Goal: Register for event/course

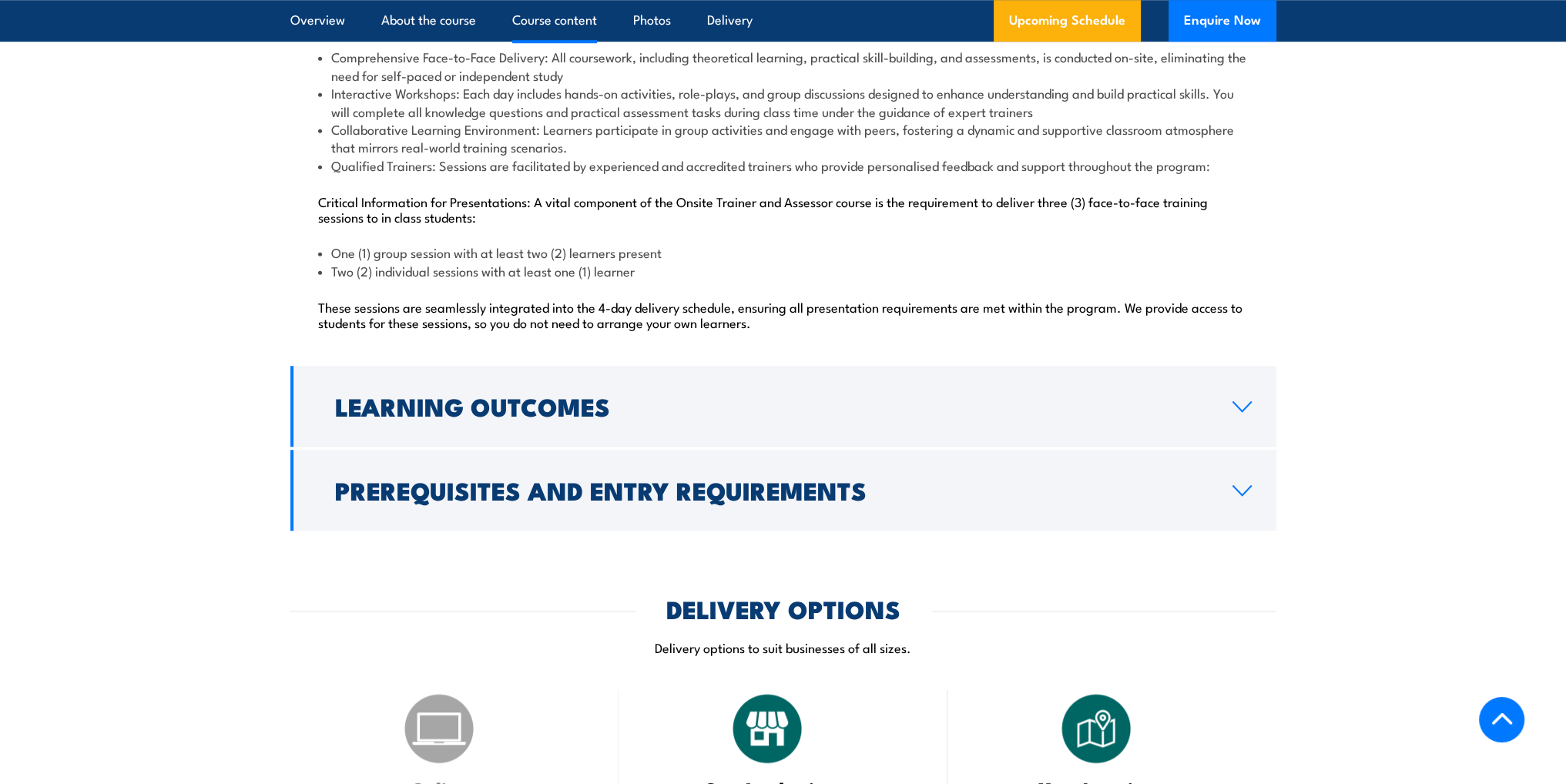
scroll to position [1618, 0]
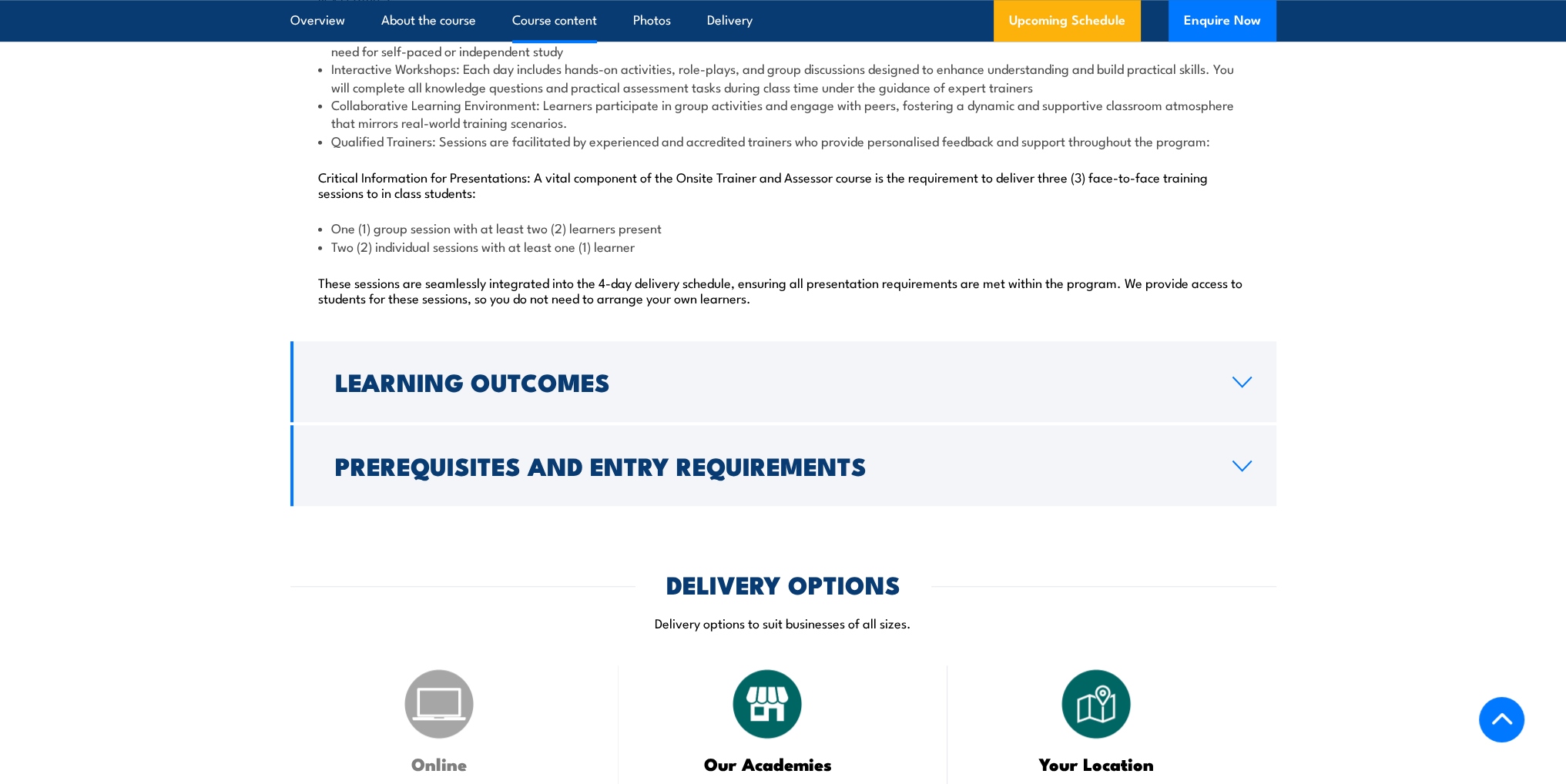
drag, startPoint x: 1389, startPoint y: 332, endPoint x: 1376, endPoint y: 342, distance: 16.4
click at [1389, 332] on section "Course Content Key Features: Comprehensive Face-to-Face Delivery: All coursewor…" at bounding box center [783, 190] width 1566 height 631
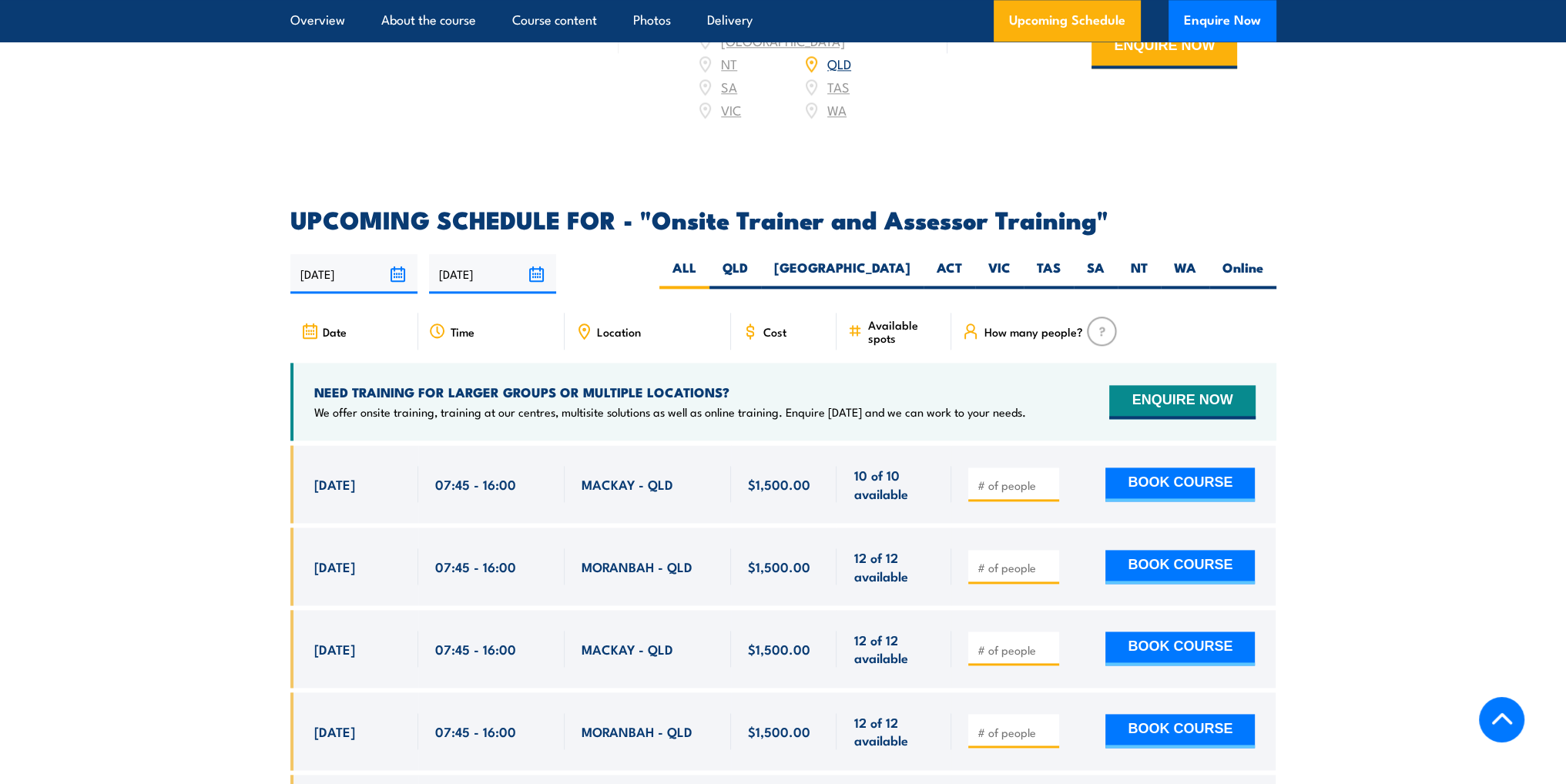
scroll to position [2619, 0]
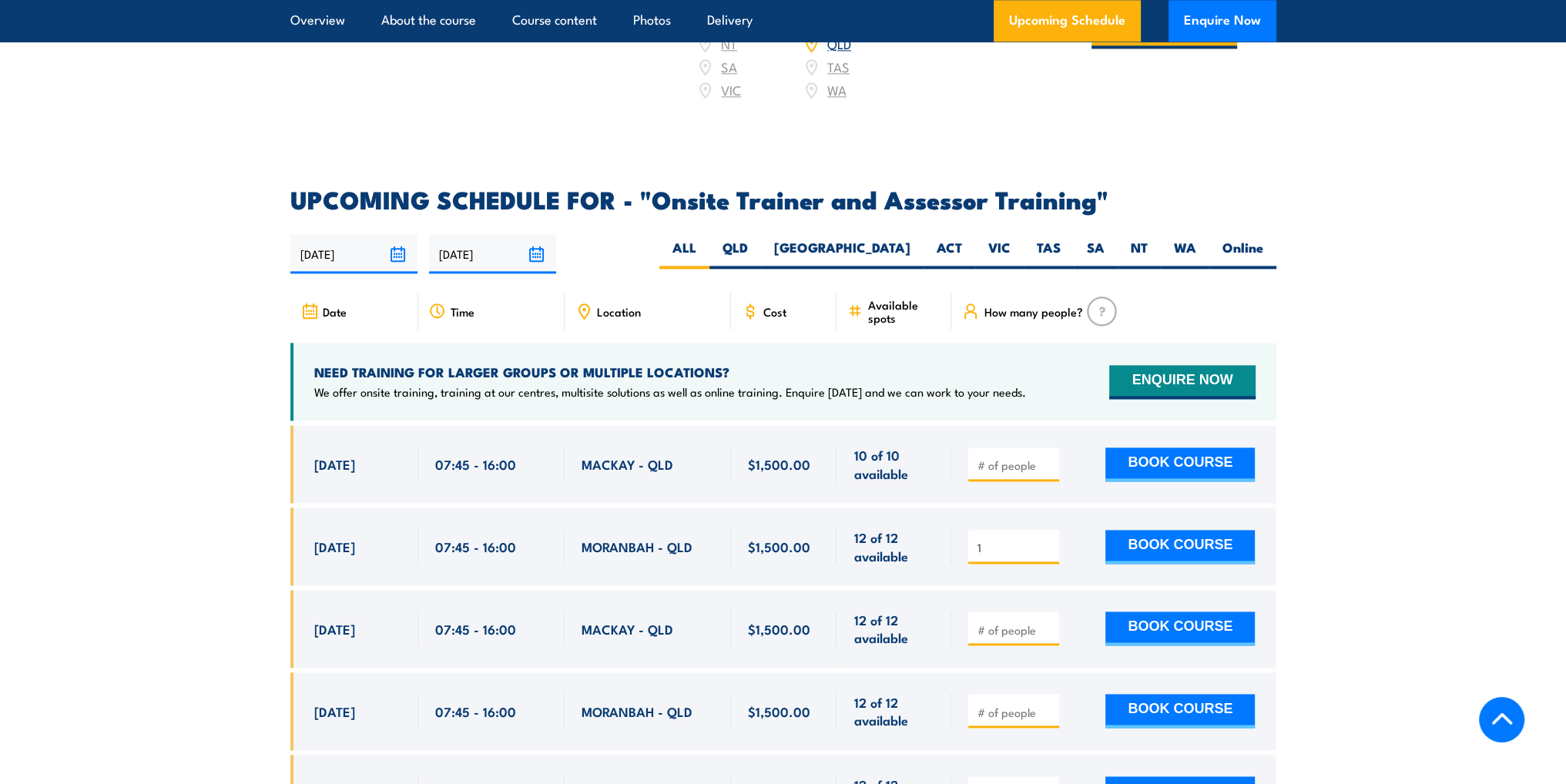
type input "1"
click at [1045, 540] on input "1" at bounding box center [1015, 547] width 77 height 15
click at [1202, 530] on button "BOOK COURSE" at bounding box center [1181, 546] width 149 height 34
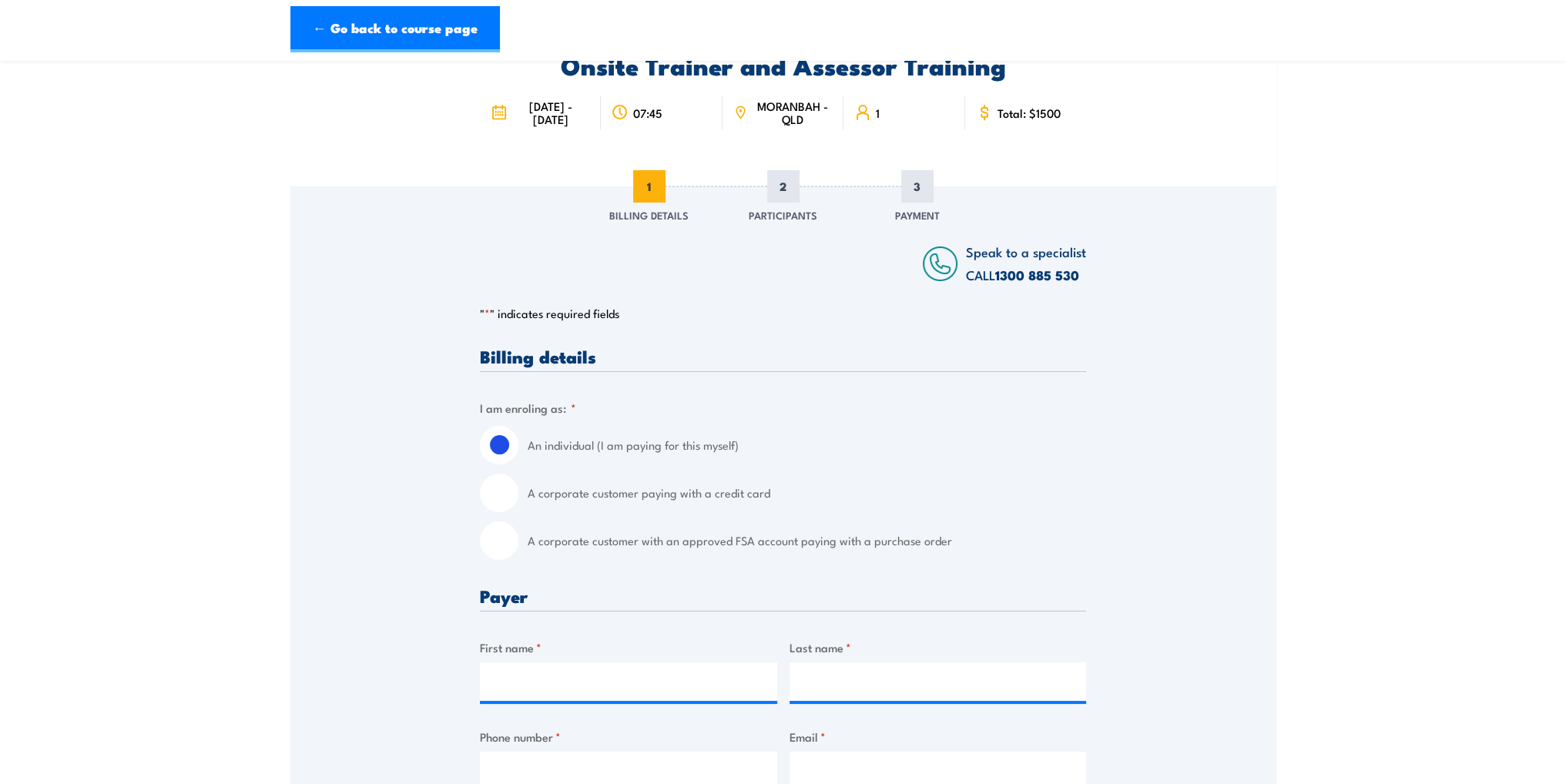
scroll to position [154, 0]
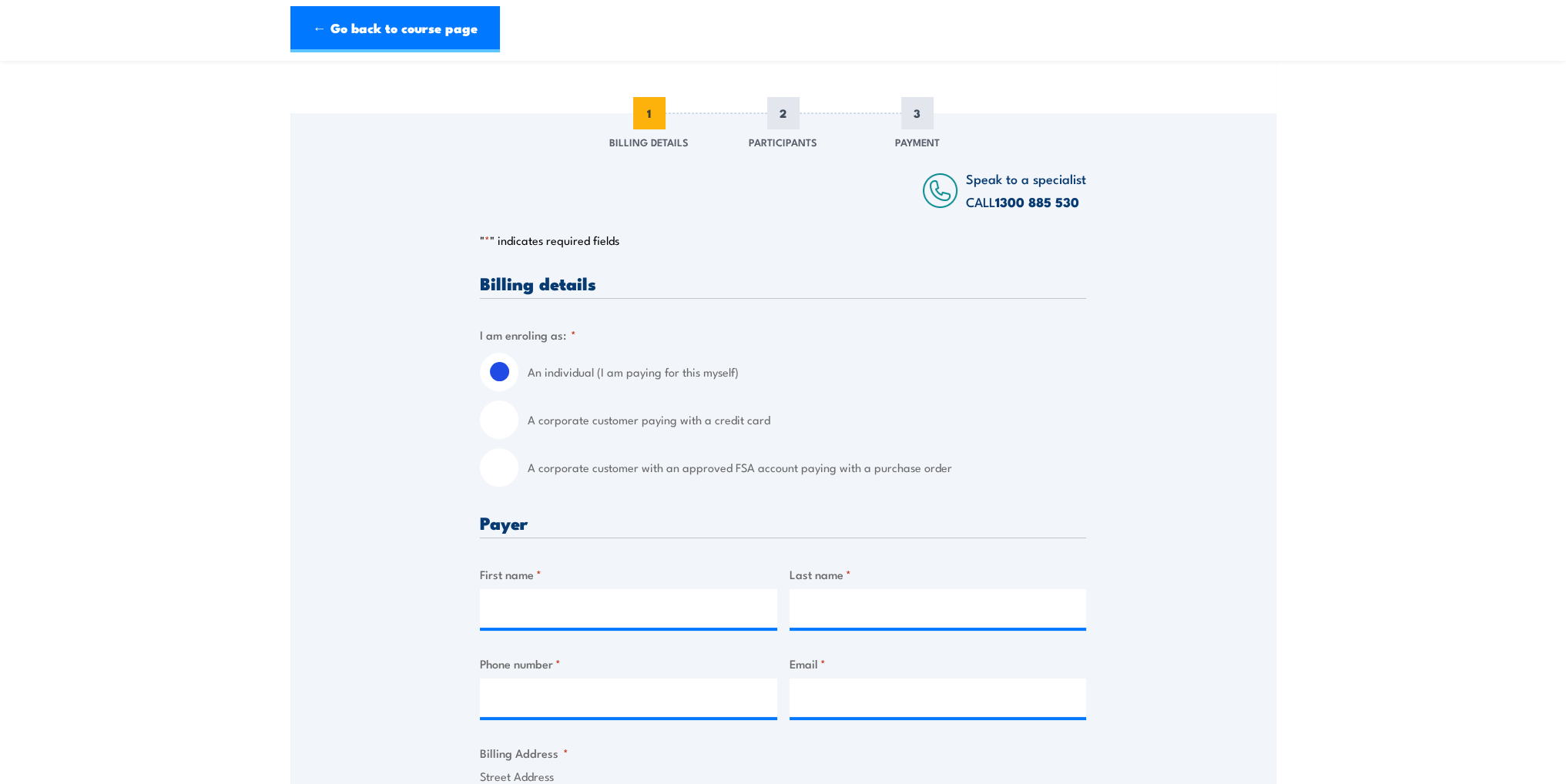
click at [500, 466] on input "A corporate customer with an approved FSA account paying with a purchase order" at bounding box center [500, 468] width 39 height 39
radio input "true"
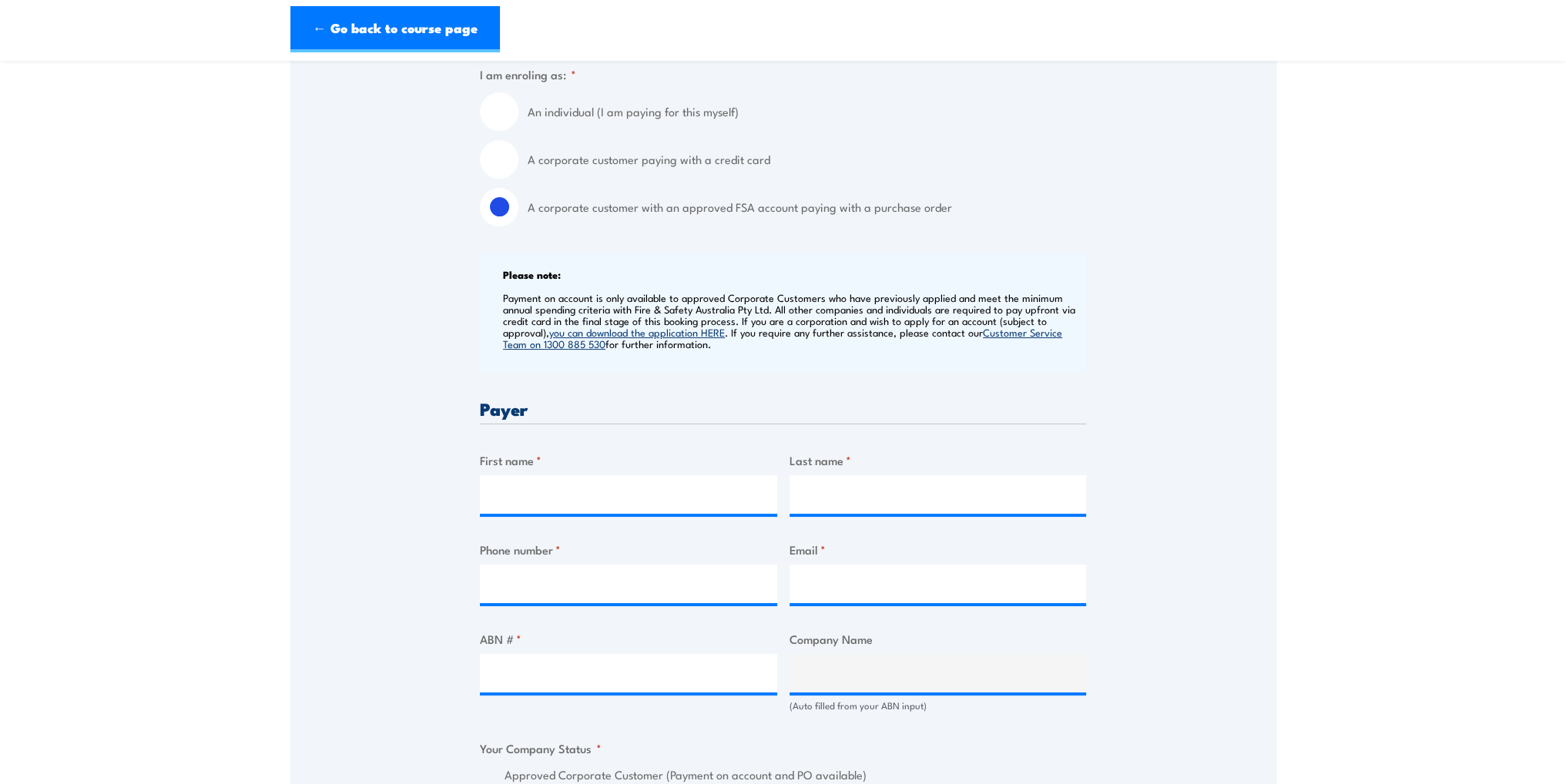
scroll to position [539, 0]
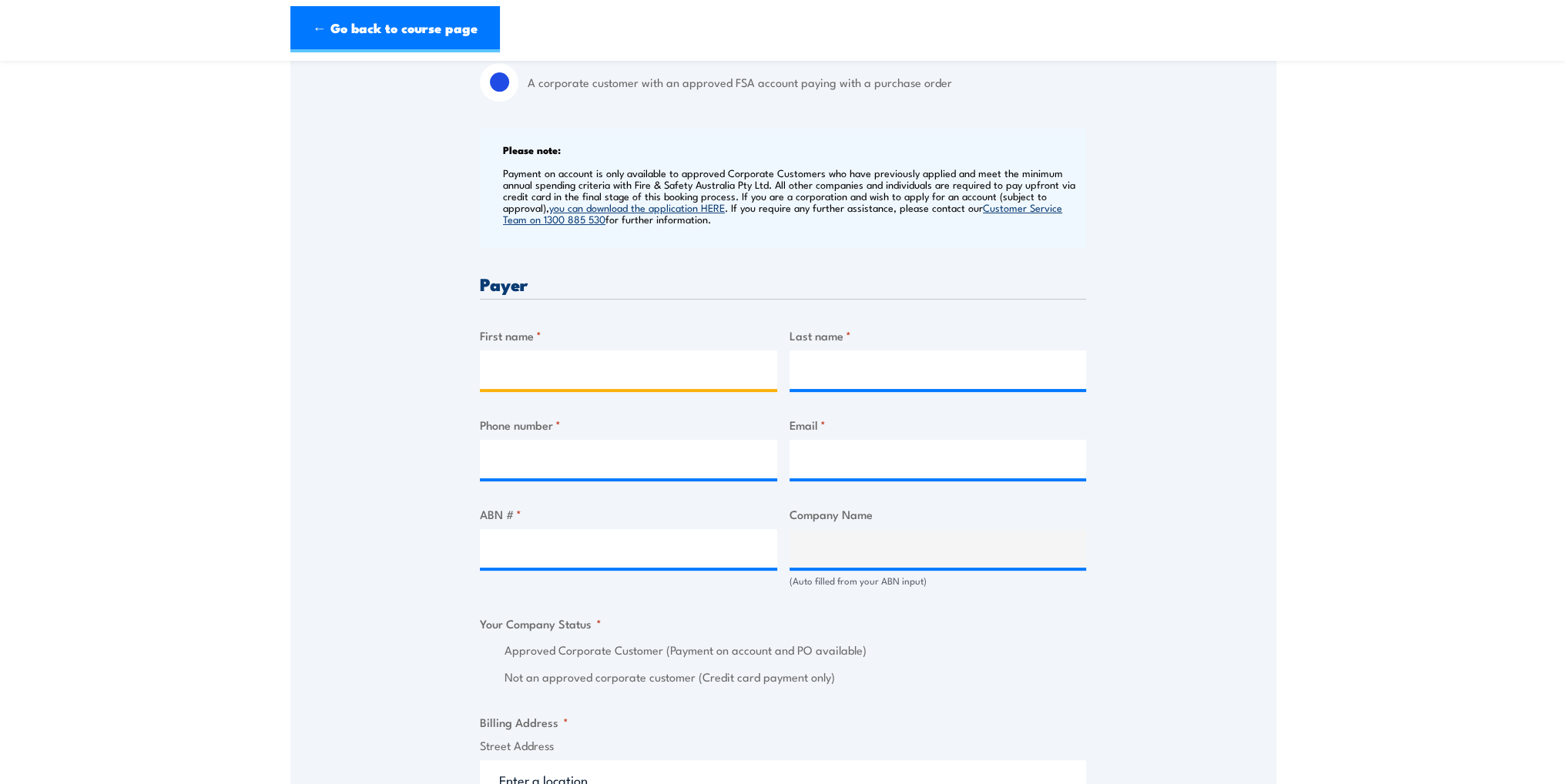
click at [659, 379] on input "First name *" at bounding box center [629, 369] width 297 height 39
type input "[PERSON_NAME]"
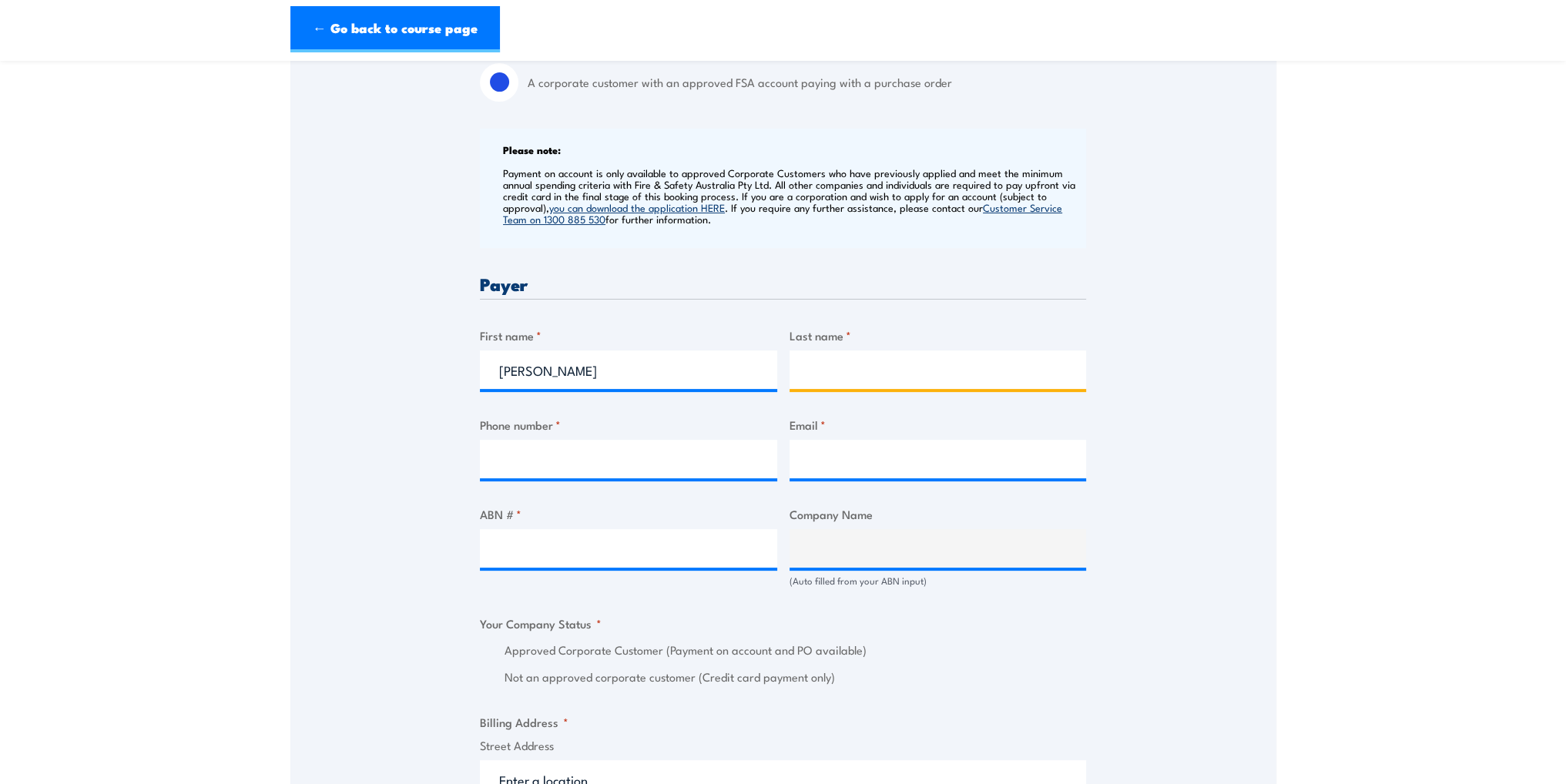
type input "[PERSON_NAME]"
type input "[EMAIL_ADDRESS][DOMAIN_NAME]"
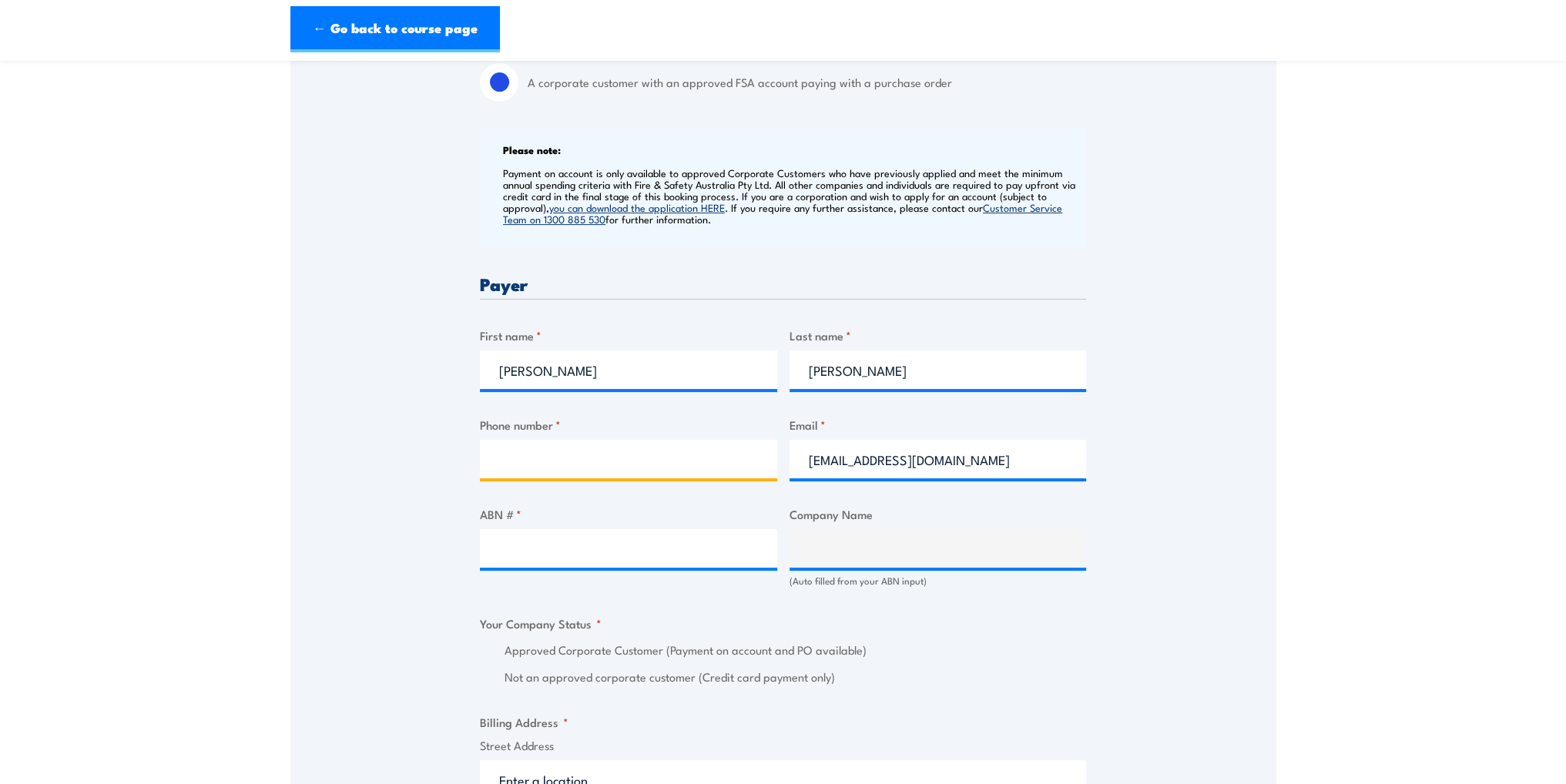
drag, startPoint x: 622, startPoint y: 464, endPoint x: 645, endPoint y: 458, distance: 23.8
click at [622, 465] on input "Phone number *" at bounding box center [629, 459] width 297 height 39
type input "0408871543"
click at [973, 453] on input "[EMAIL_ADDRESS][DOMAIN_NAME]" at bounding box center [938, 459] width 297 height 39
type input "[EMAIL_ADDRESS][DOMAIN_NAME]"
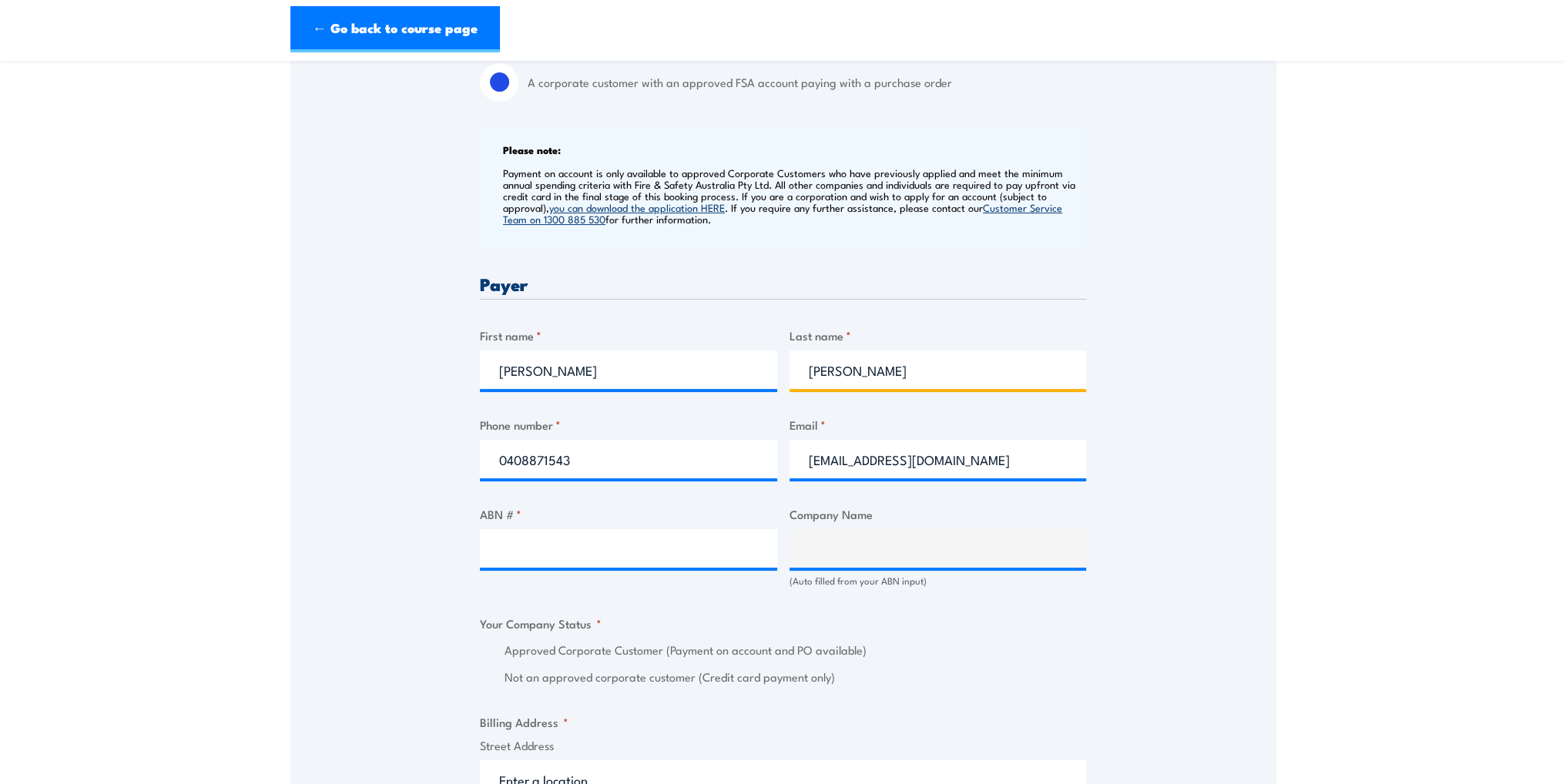
click at [892, 374] on input "[PERSON_NAME]" at bounding box center [938, 369] width 297 height 39
type input "[PERSON_NAME]"
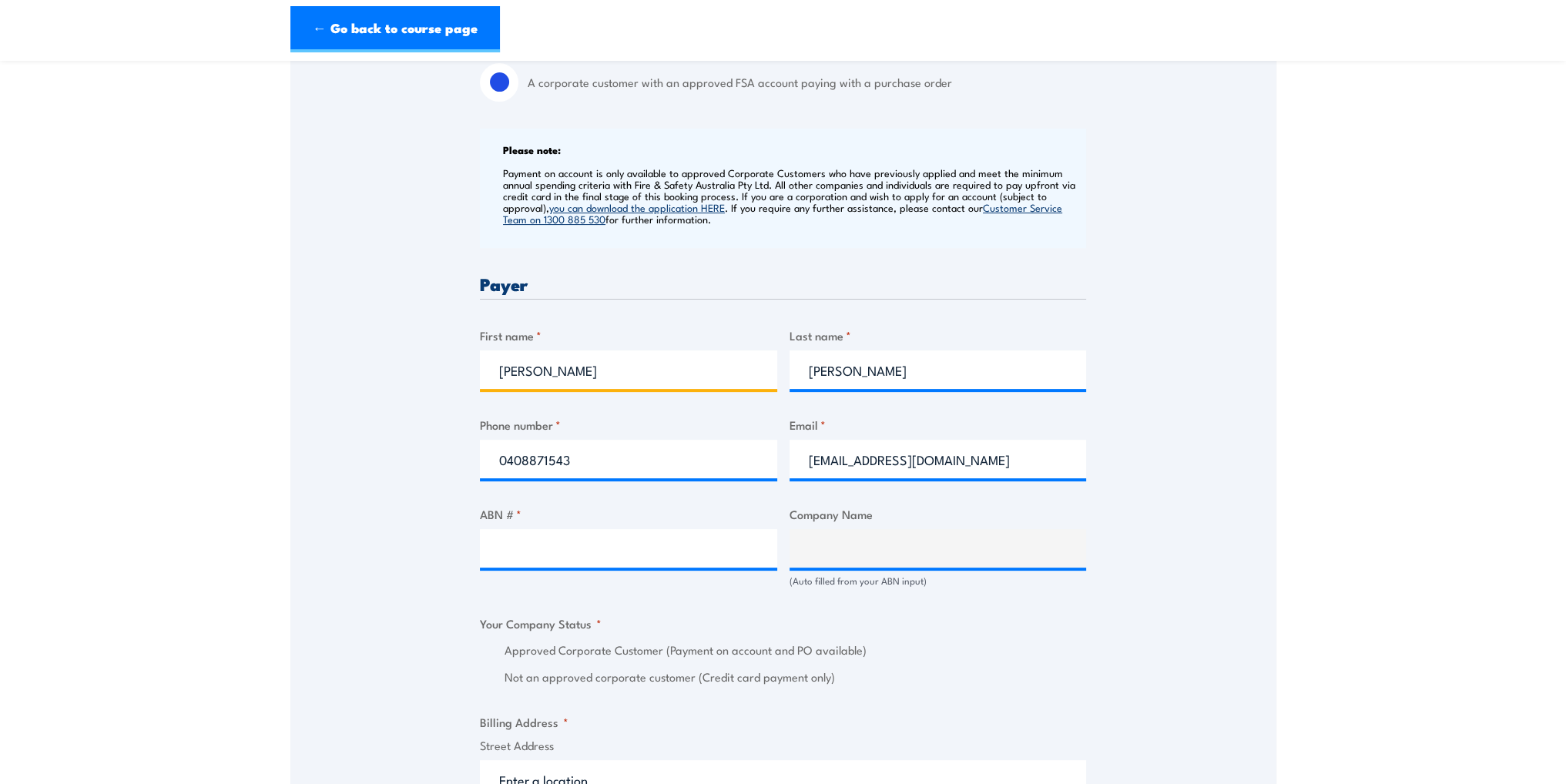
click at [574, 378] on input "[PERSON_NAME]" at bounding box center [629, 369] width 297 height 39
type input "[PERSON_NAME]"
click at [1227, 353] on div "Speak to a specialist CALL [PHONE_NUMBER] CALL [PHONE_NUMBER] " * " indicates r…" at bounding box center [783, 627] width 986 height 1799
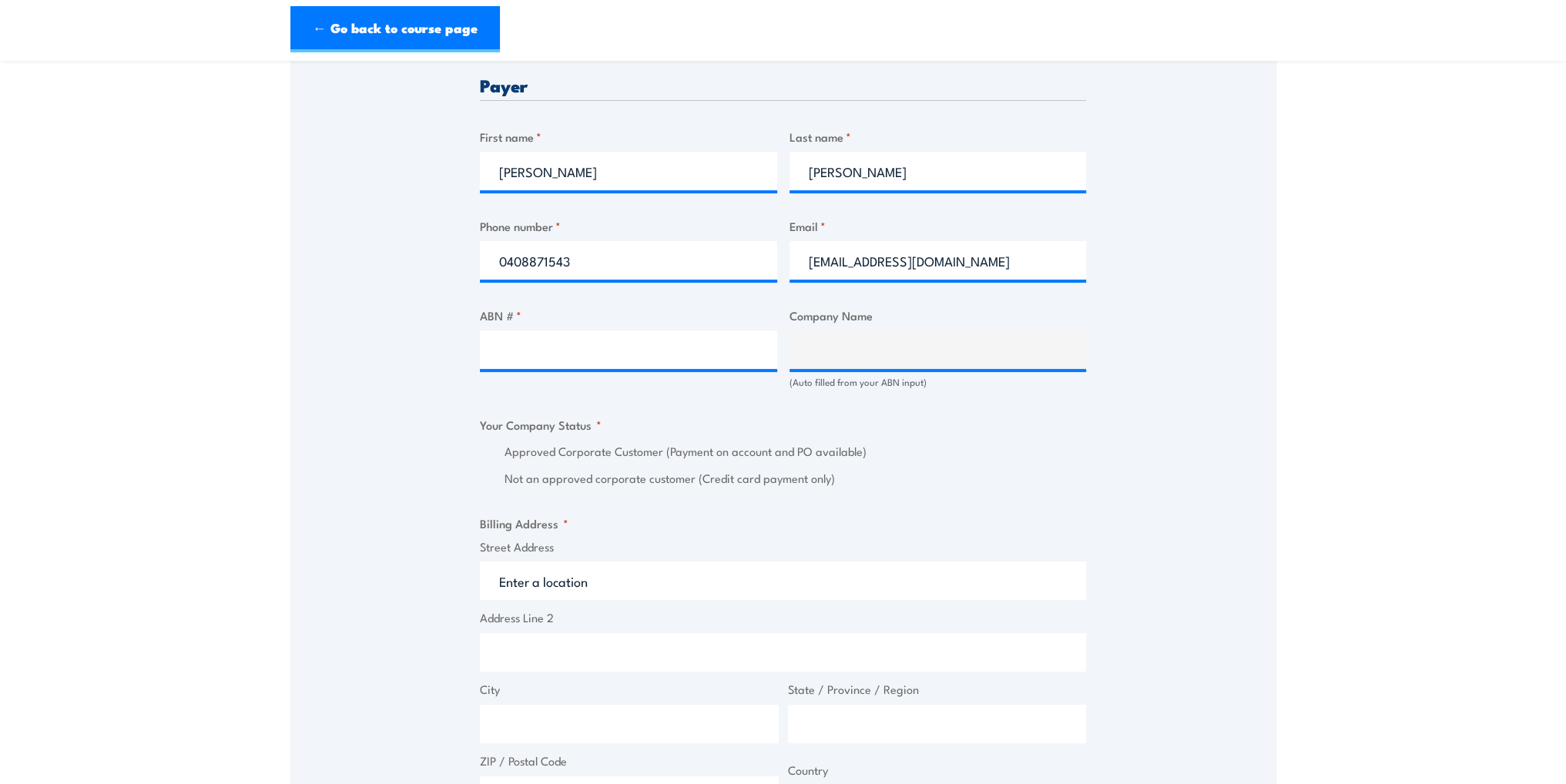
scroll to position [771, 0]
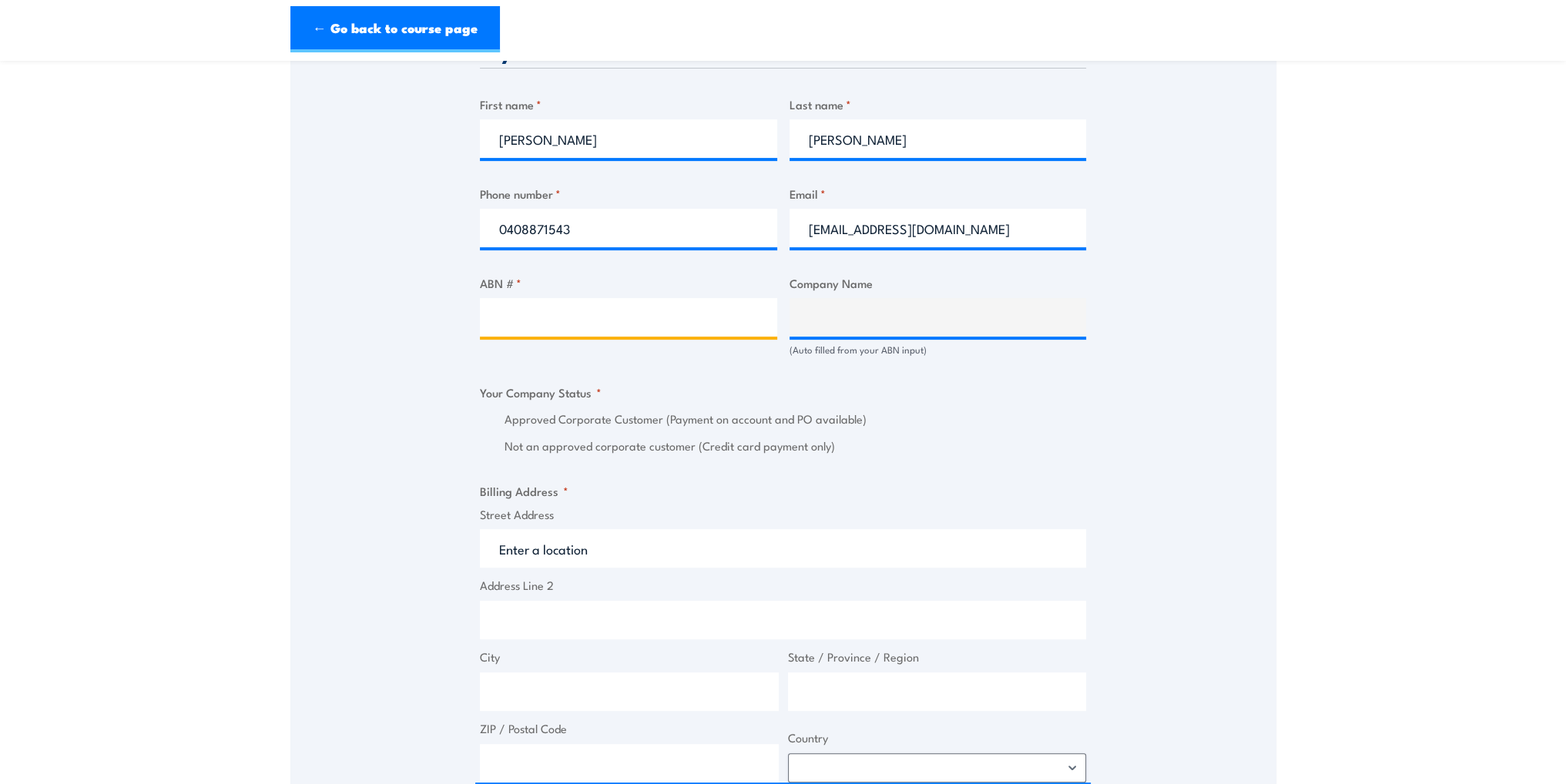
click at [521, 306] on input "ABN # *" at bounding box center [629, 317] width 297 height 39
type input "25150926373"
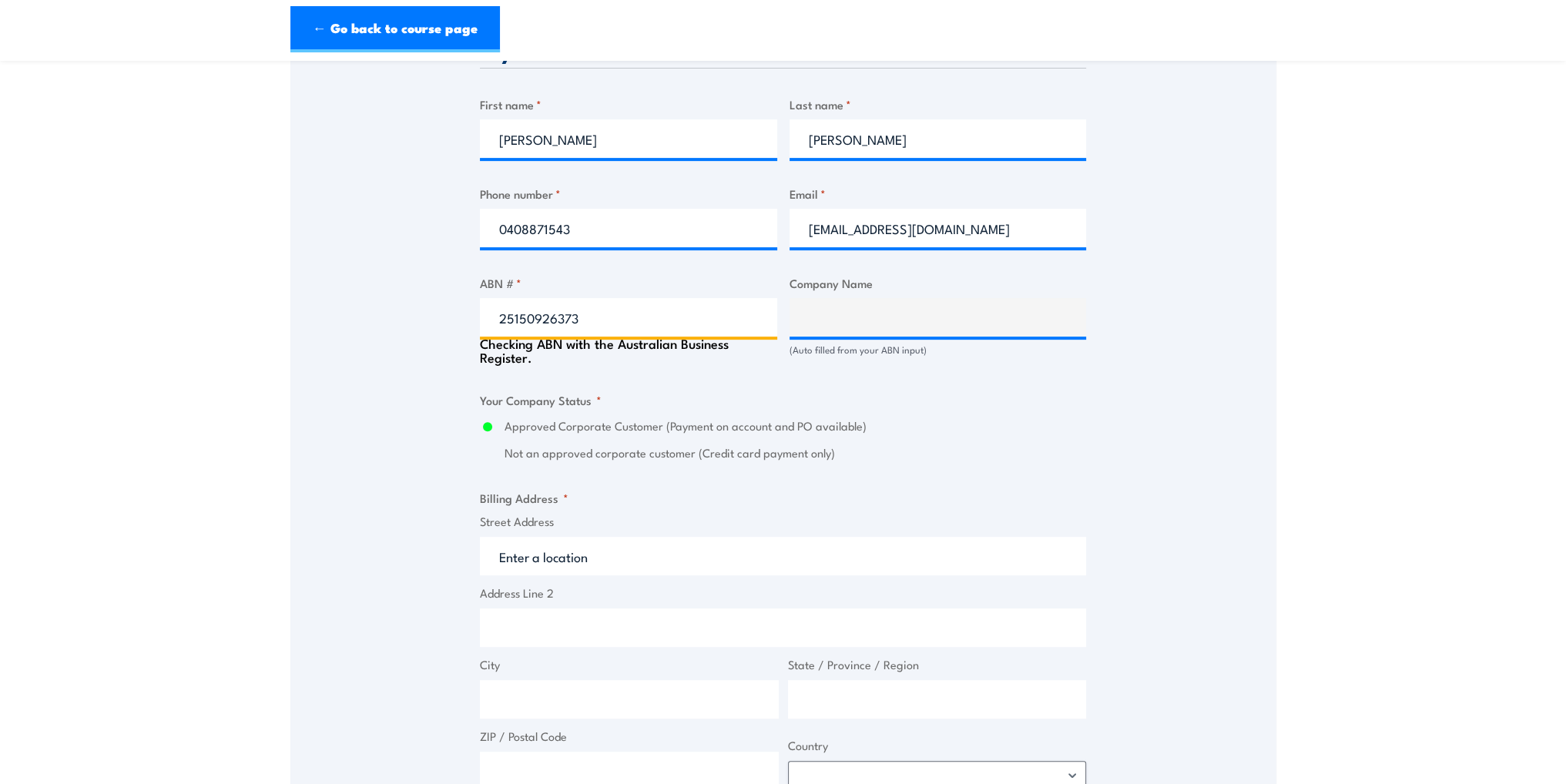
type input "Jennchem Australia Pty Ltd"
radio input "true"
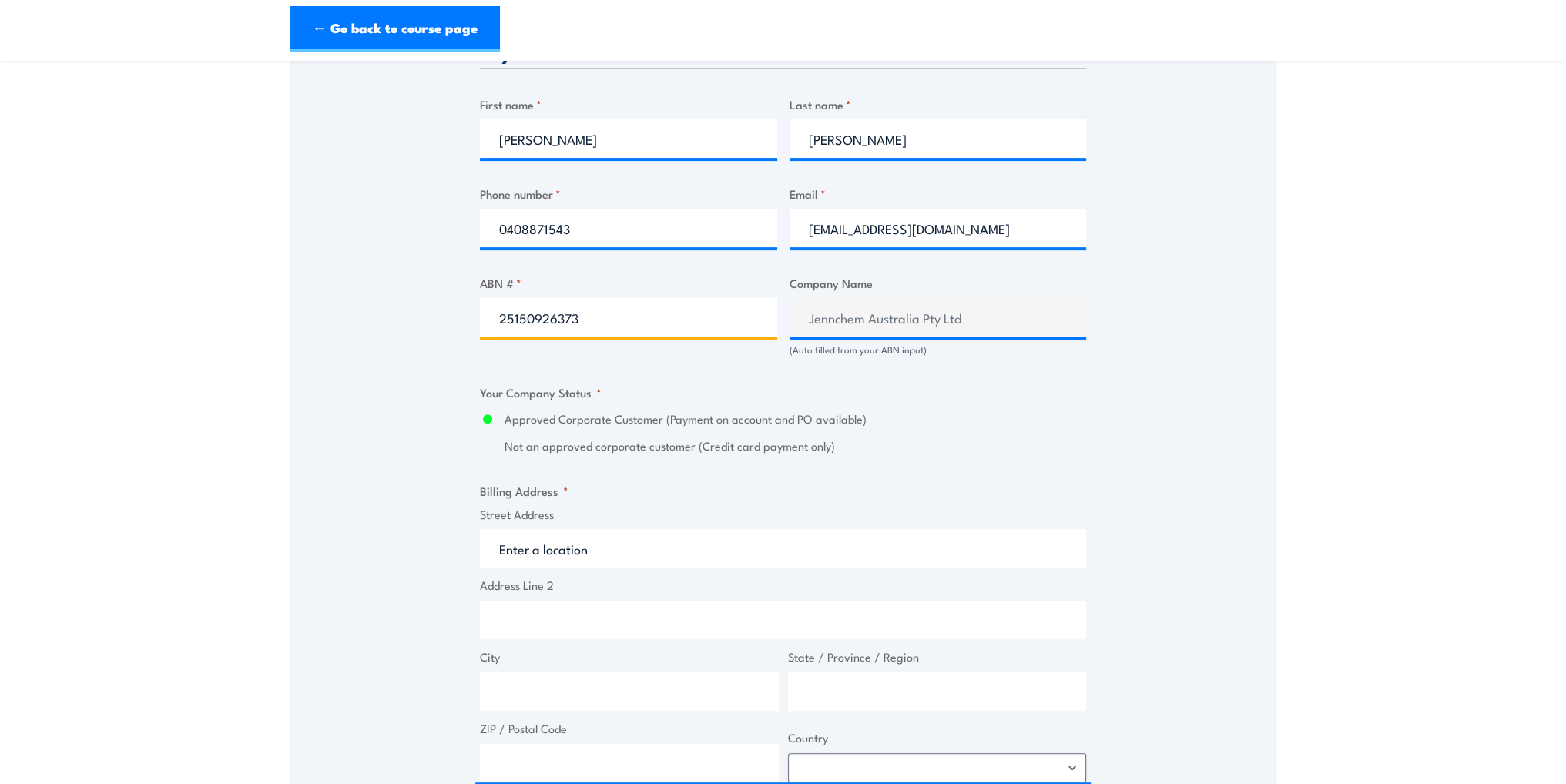
scroll to position [924, 0]
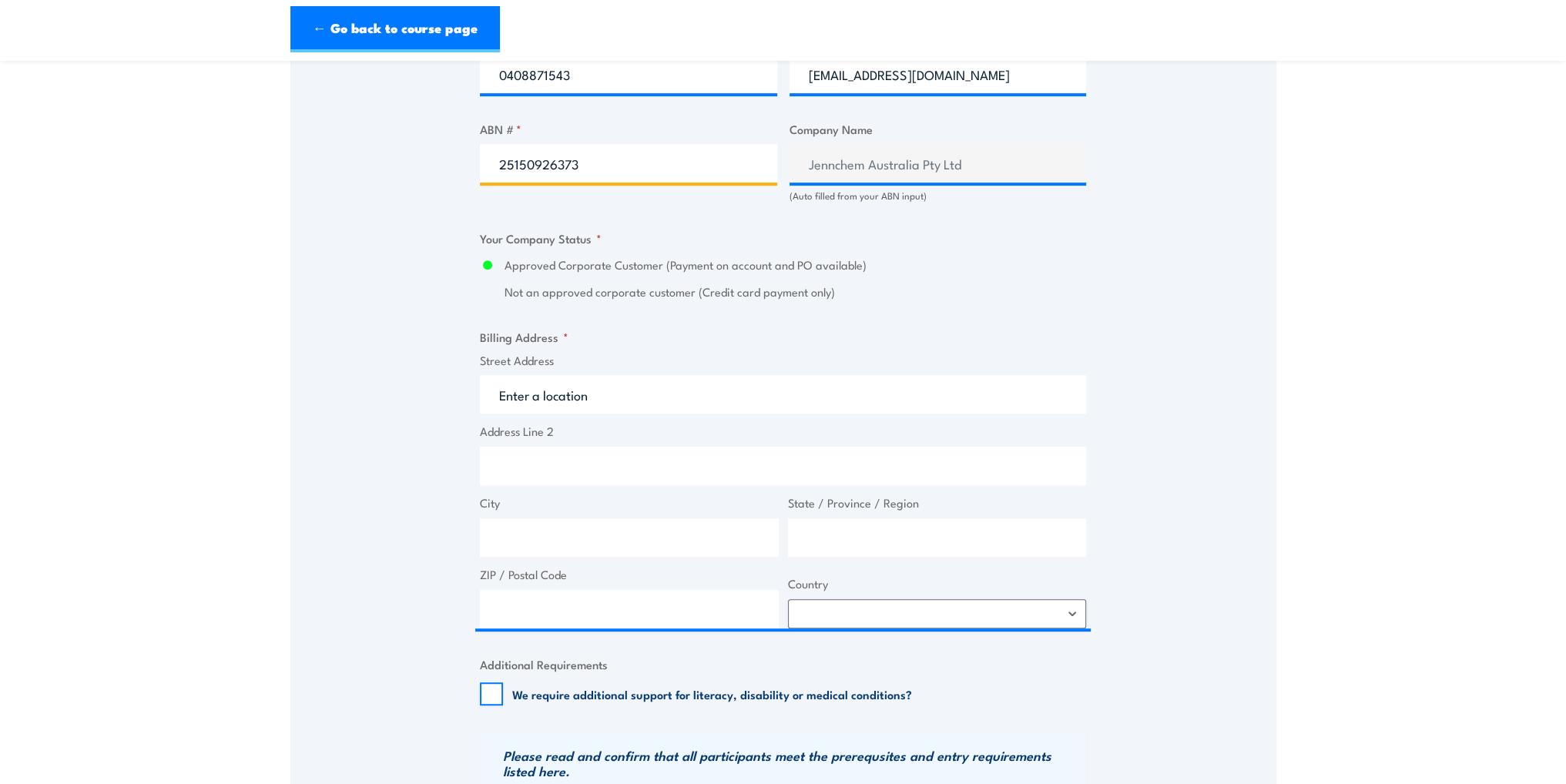
type input "25150926373"
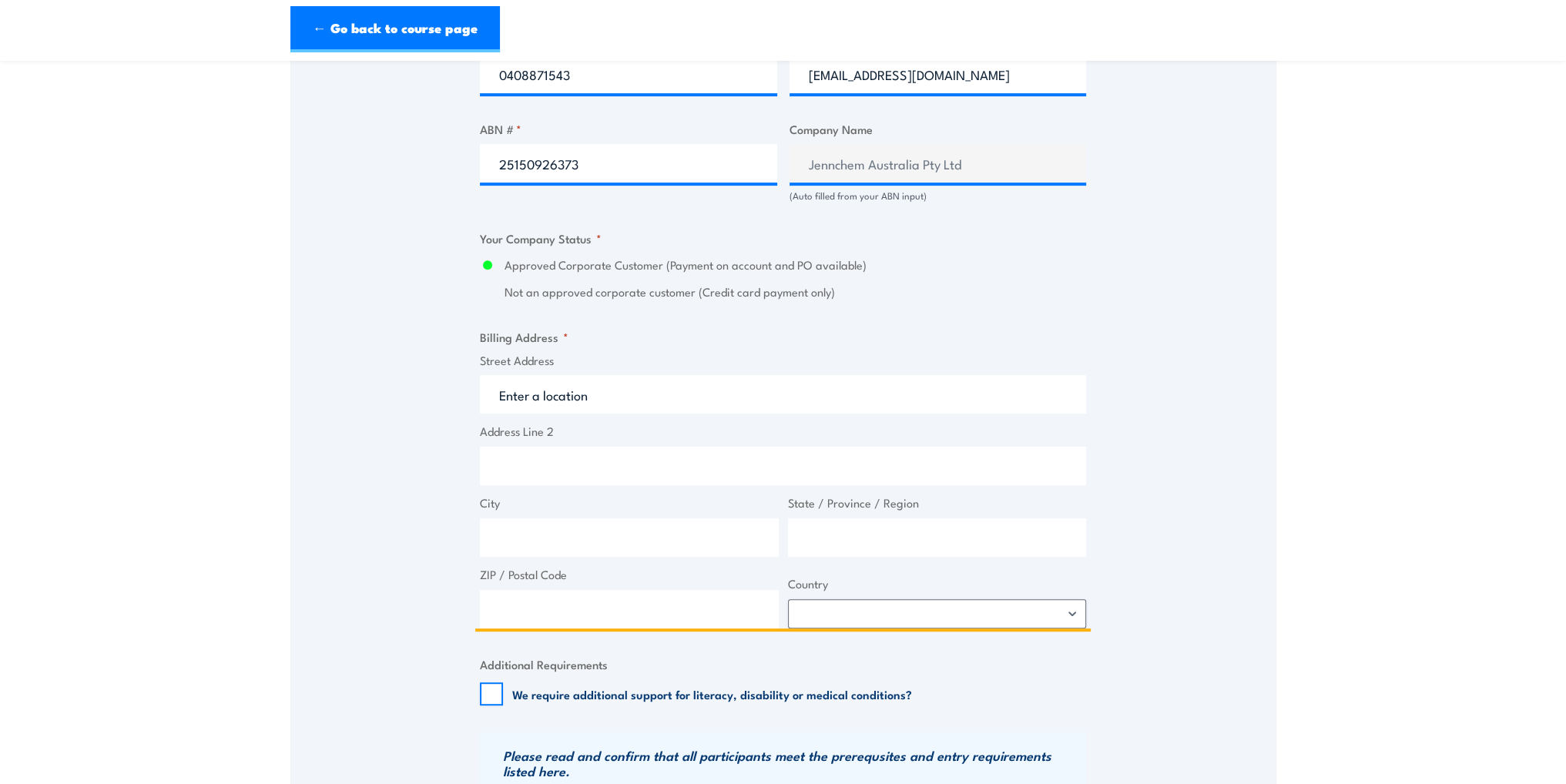
click at [674, 406] on input "Street Address" at bounding box center [783, 395] width 606 height 39
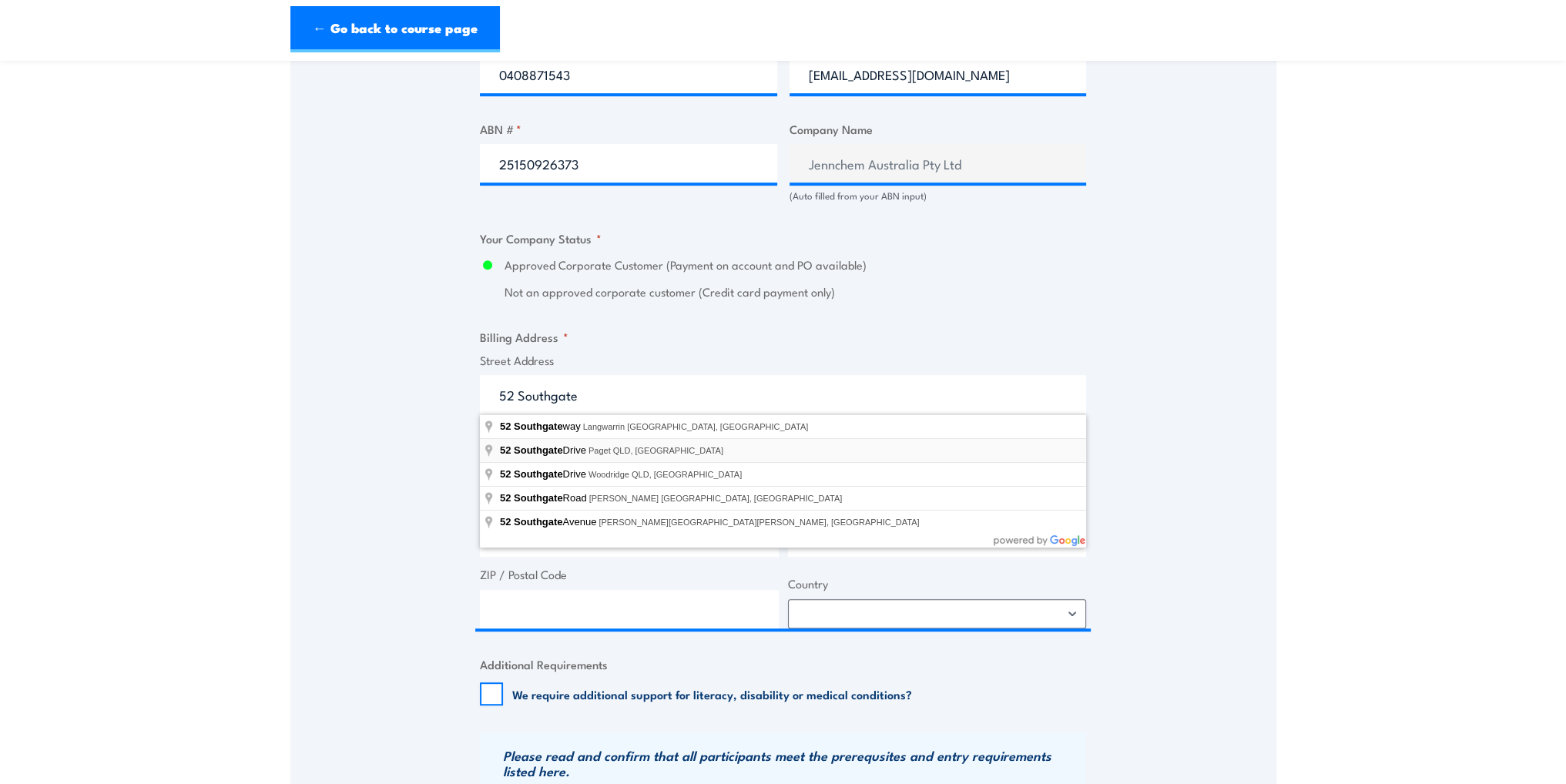
type input "[STREET_ADDRESS]"
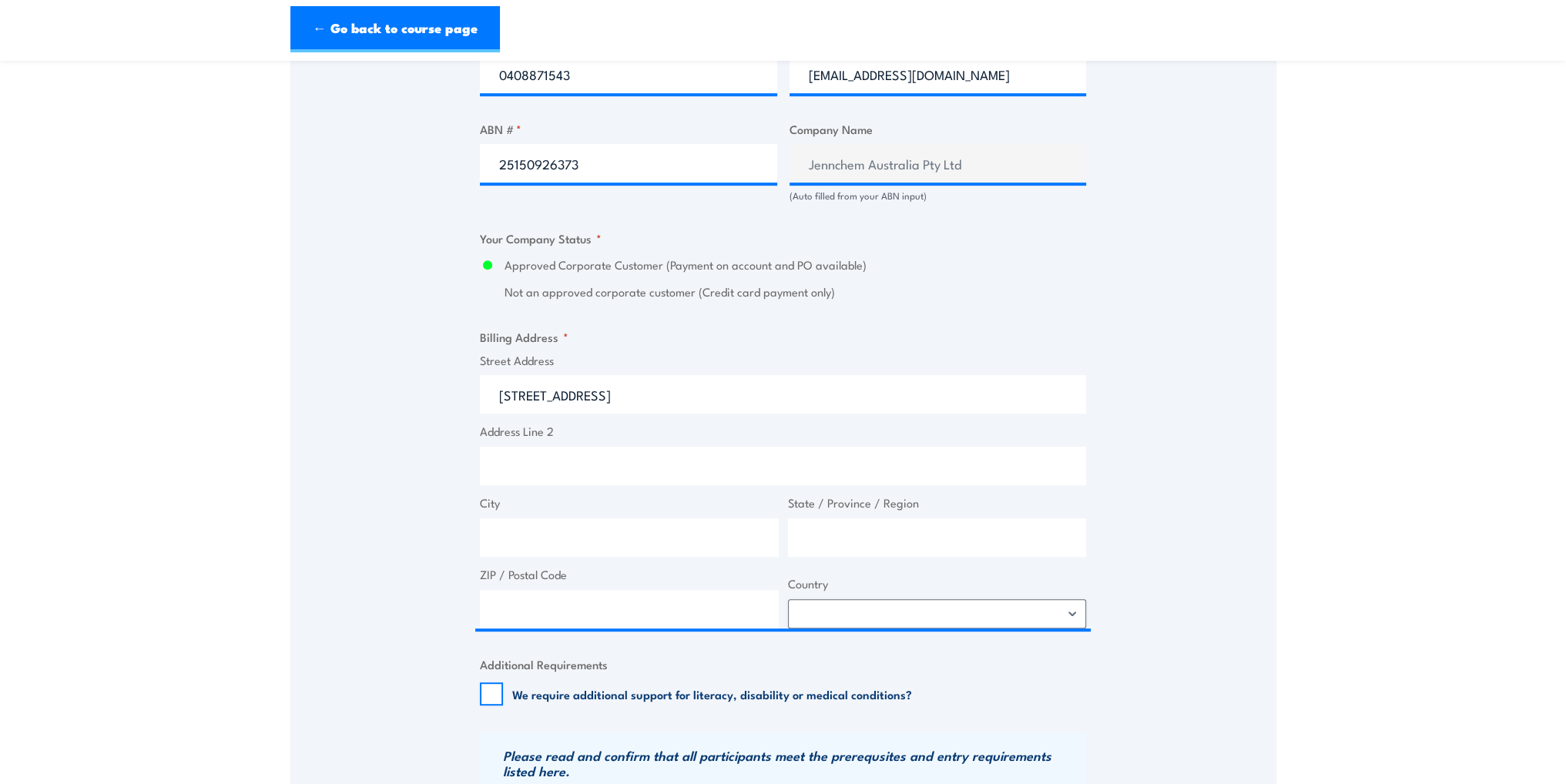
type input "[STREET_ADDRESS]"
type input "Paget"
type input "[GEOGRAPHIC_DATA]"
type input "4740"
select select "[GEOGRAPHIC_DATA]"
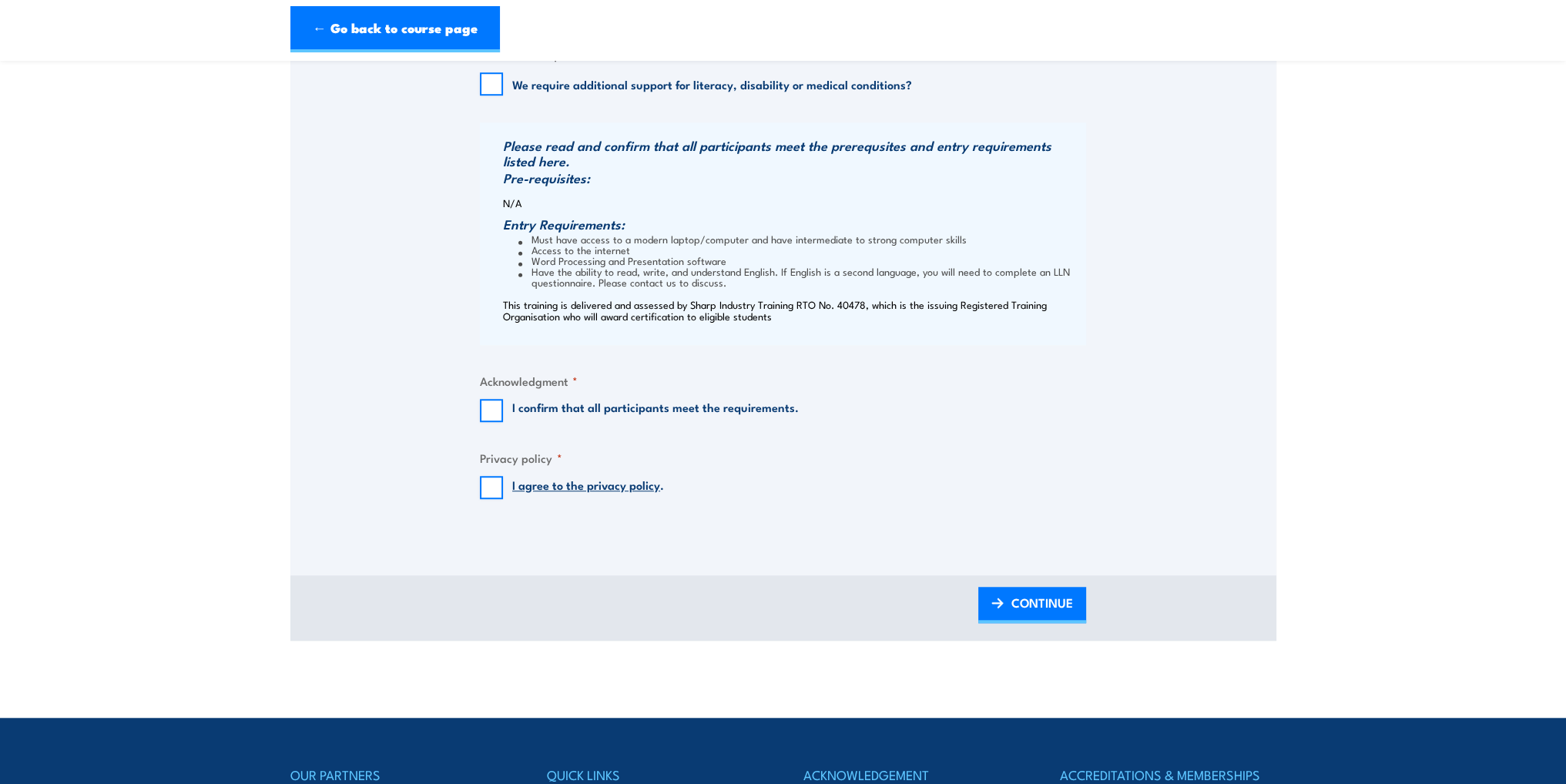
scroll to position [1540, 0]
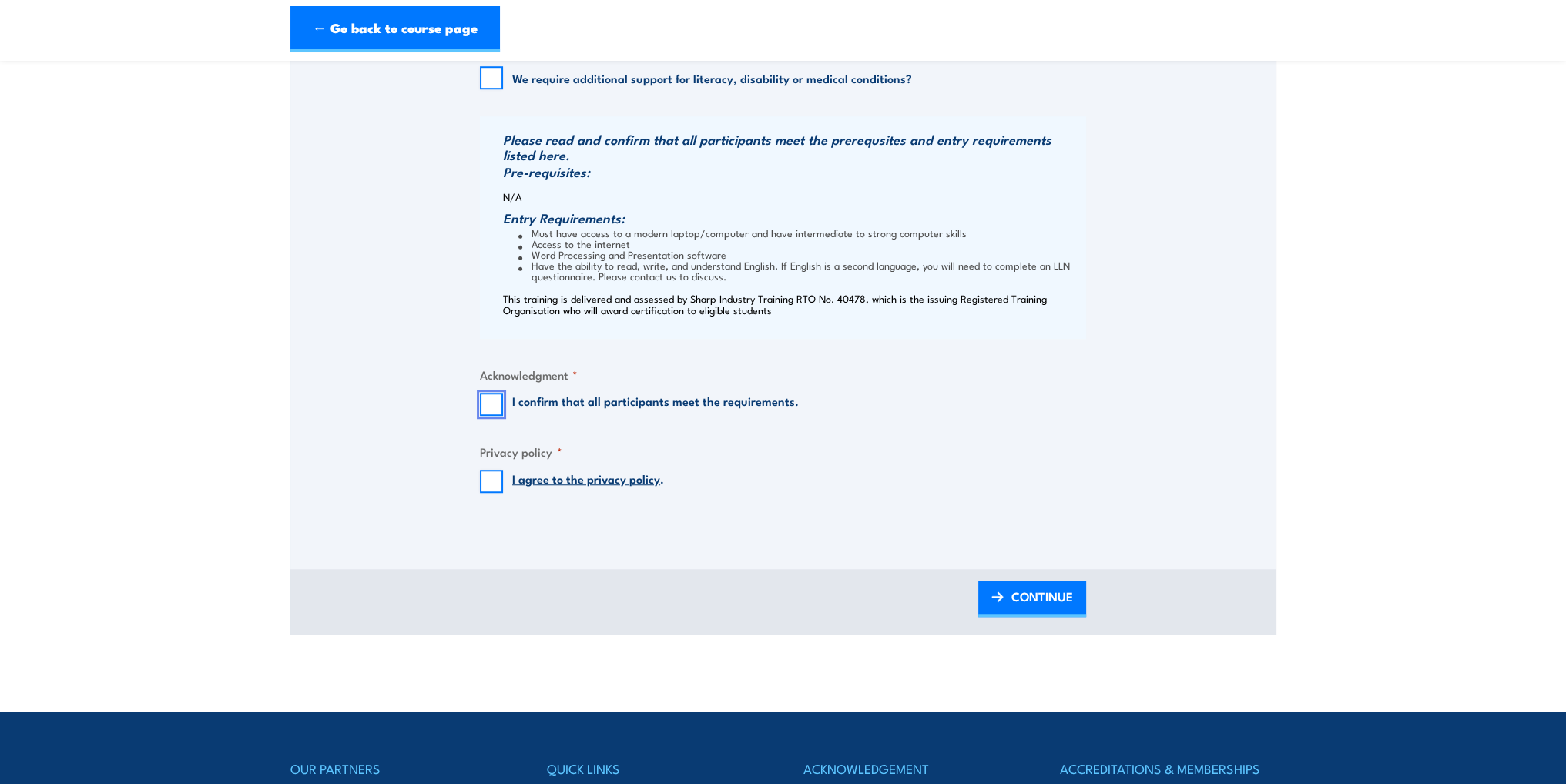
click at [488, 403] on input "I confirm that all participants meet the requirements." at bounding box center [492, 405] width 24 height 24
checkbox input "true"
click at [493, 484] on input "I agree to the privacy policy ." at bounding box center [492, 482] width 24 height 24
checkbox input "true"
click at [1020, 598] on span "CONTINUE" at bounding box center [1042, 596] width 61 height 41
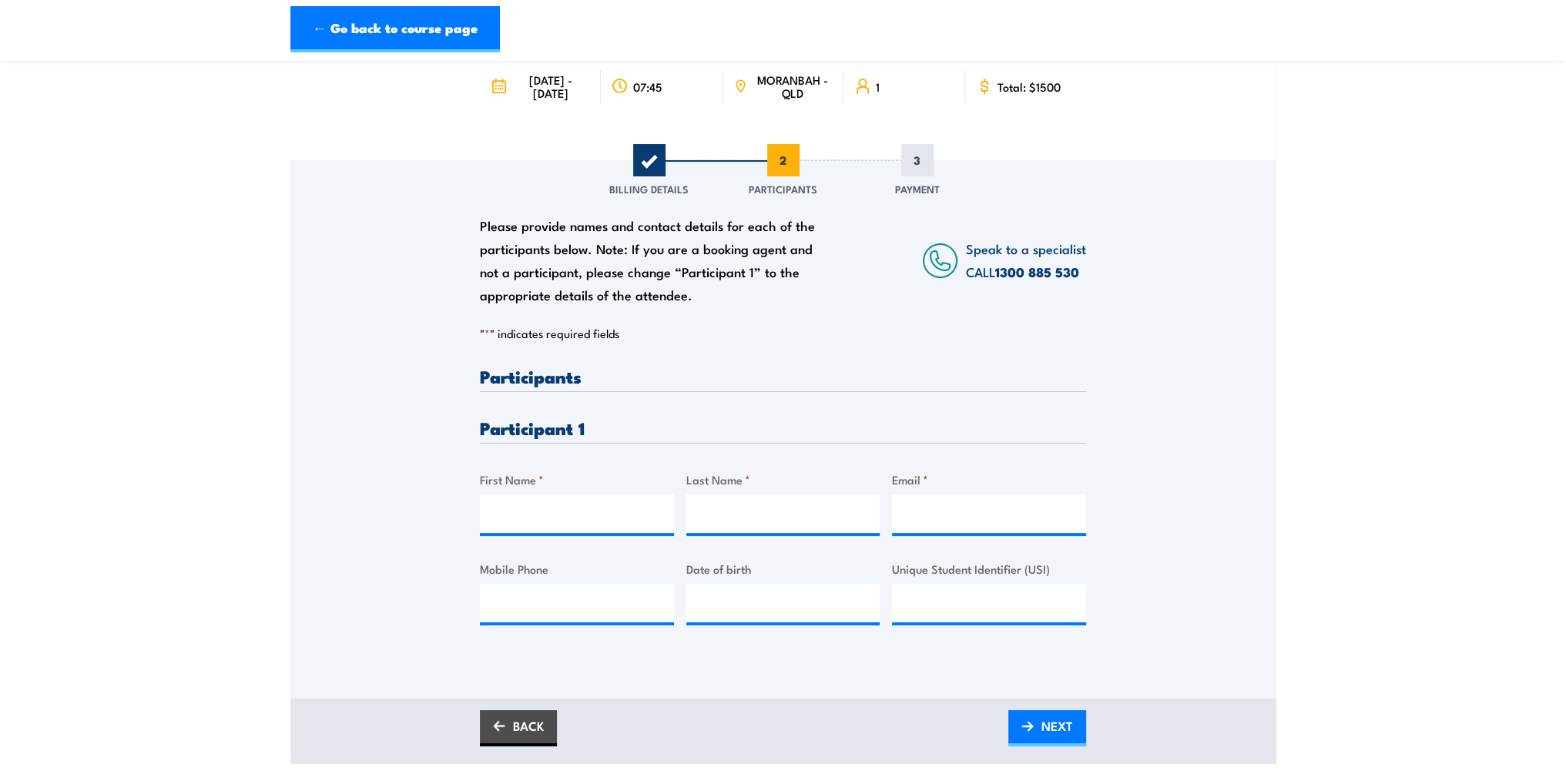
scroll to position [154, 0]
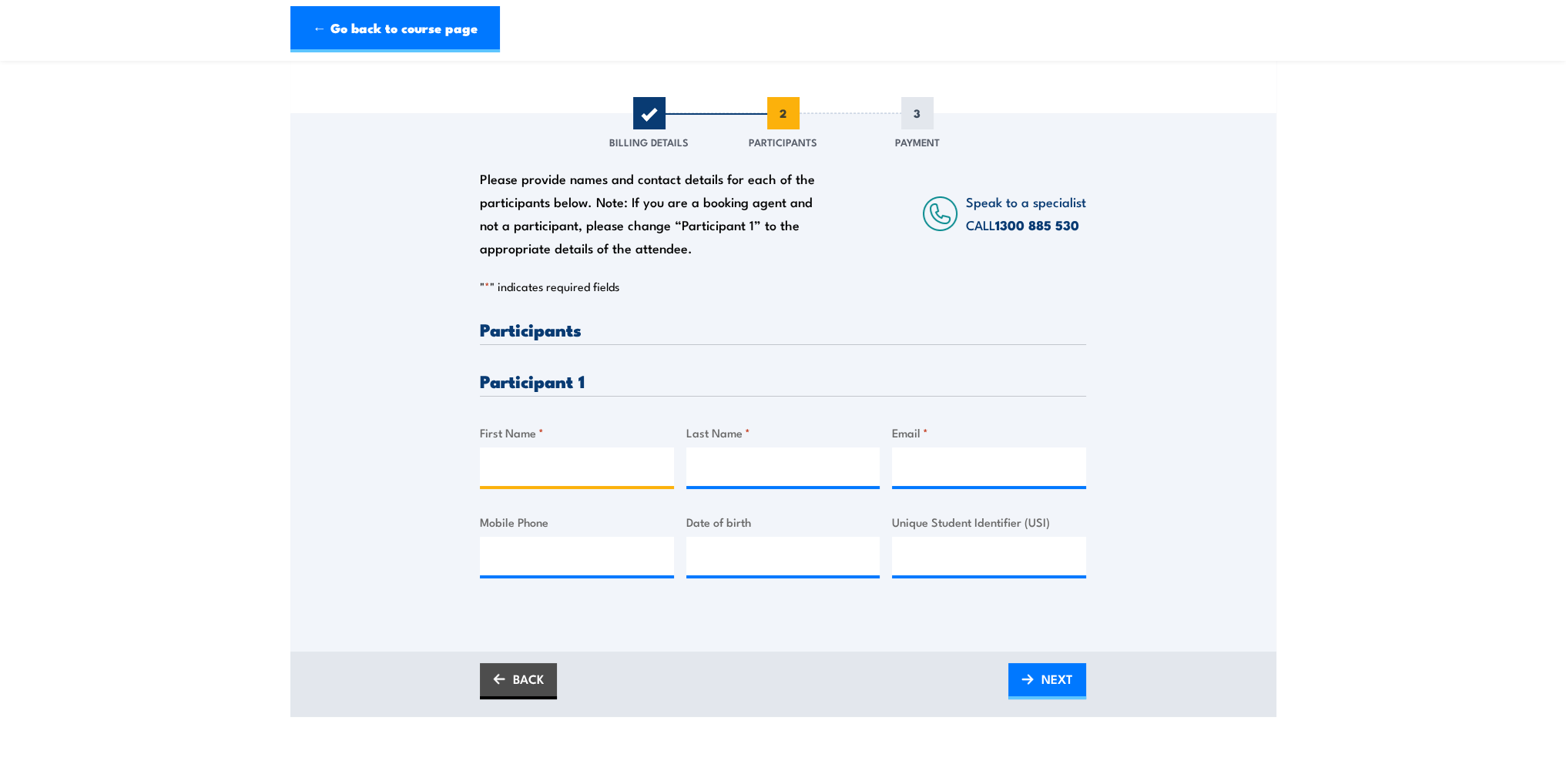
click at [570, 463] on input "First Name *" at bounding box center [577, 467] width 194 height 39
type input "[PERSON_NAME]"
click at [952, 468] on input "Email *" at bounding box center [988, 467] width 194 height 39
click at [970, 465] on input "Email *" at bounding box center [988, 467] width 194 height 39
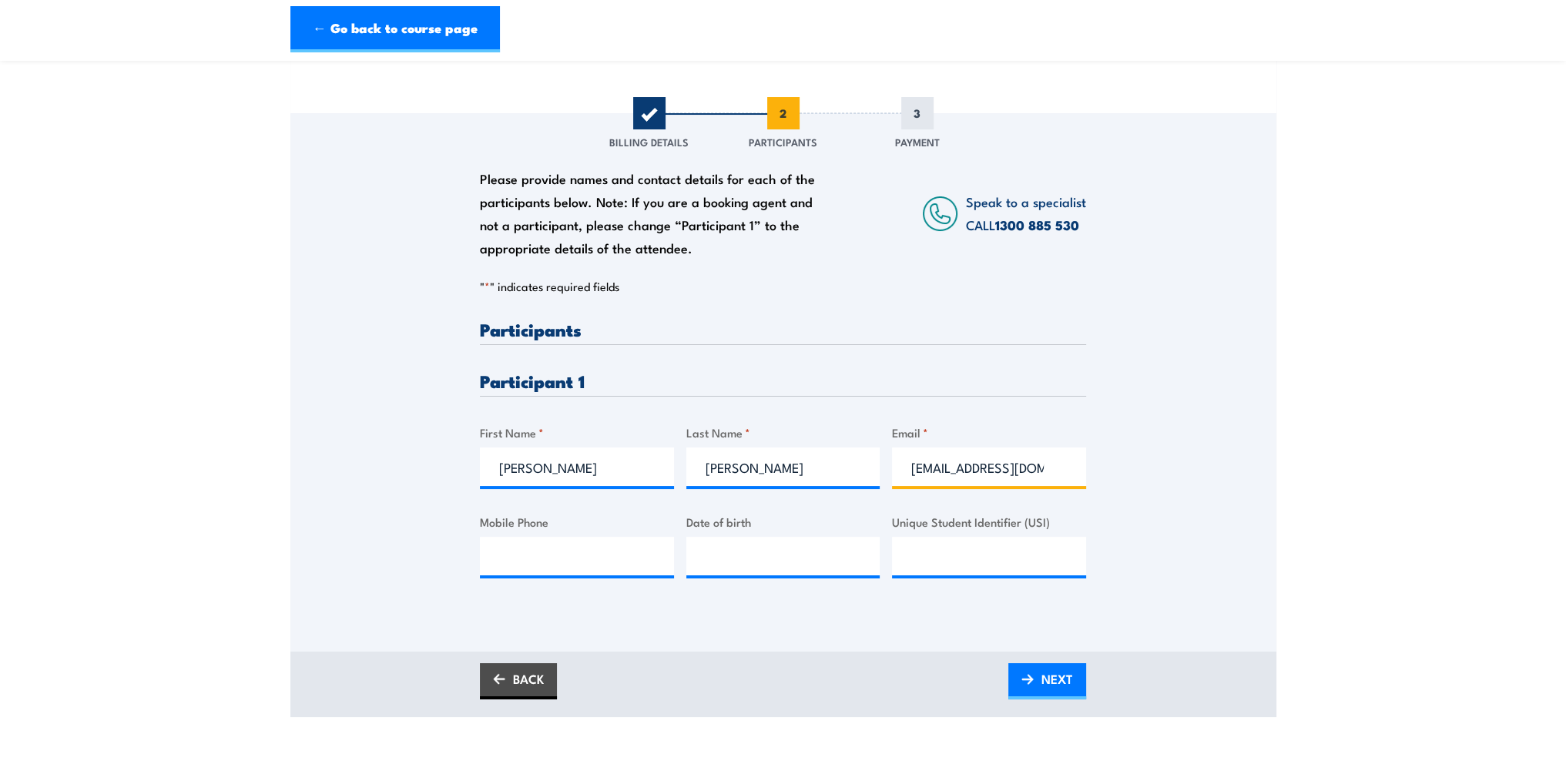
scroll to position [0, 3]
type input "[EMAIL_ADDRESS][DOMAIN_NAME]"
click at [589, 568] on input "Mobile Phone" at bounding box center [577, 557] width 194 height 39
type input "0413305203"
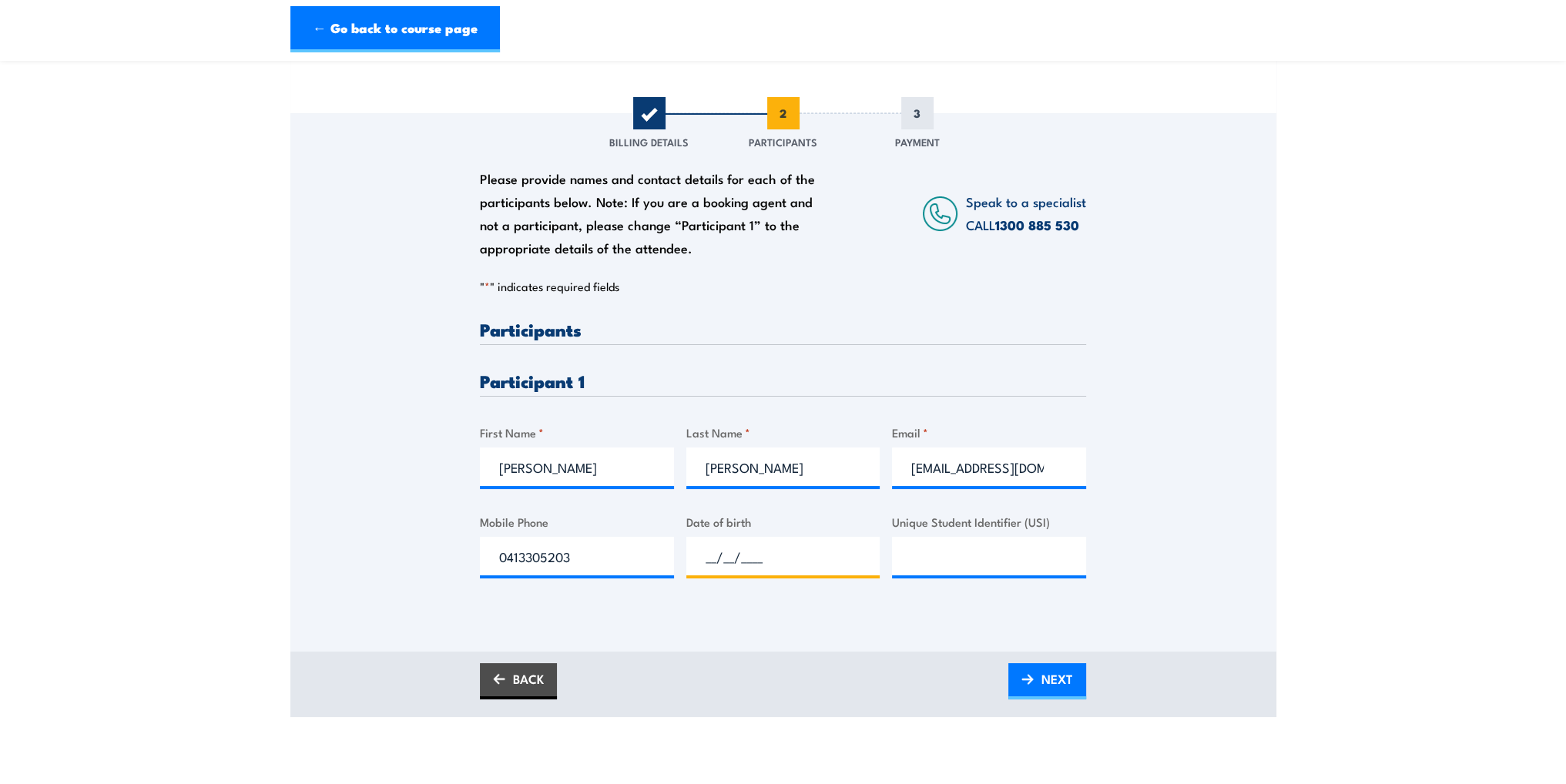
click at [764, 563] on input "__/__/____" at bounding box center [783, 557] width 194 height 39
type input "[DATE]"
click at [1033, 565] on input "Unique Student Identifier (USI)" at bounding box center [988, 557] width 194 height 39
type input "28QTY24JG9"
click at [1206, 507] on div "Please provide names and contact details for each of the participants below. No…" at bounding box center [783, 361] width 986 height 495
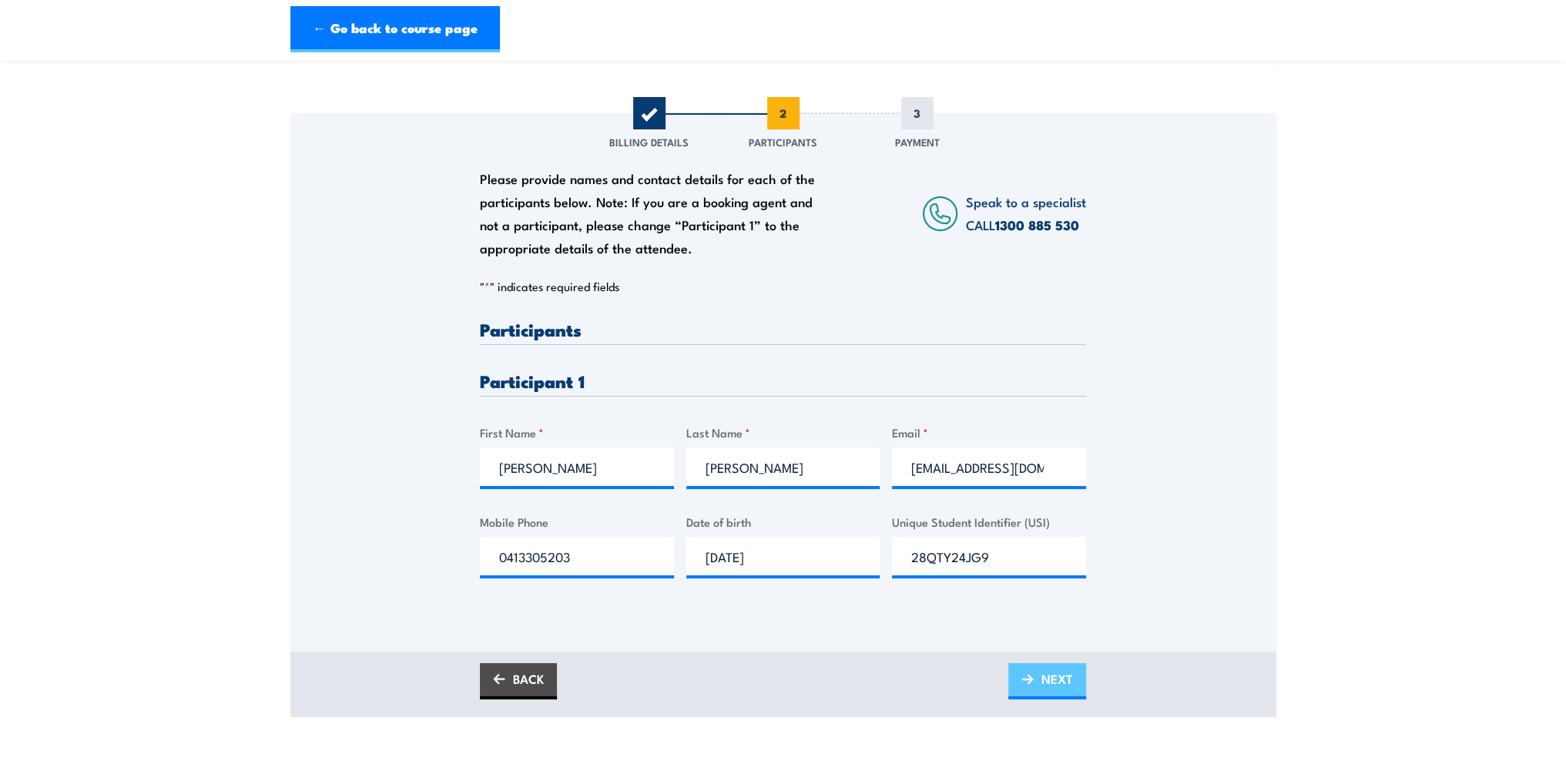
click at [1045, 676] on span "NEXT" at bounding box center [1057, 678] width 32 height 41
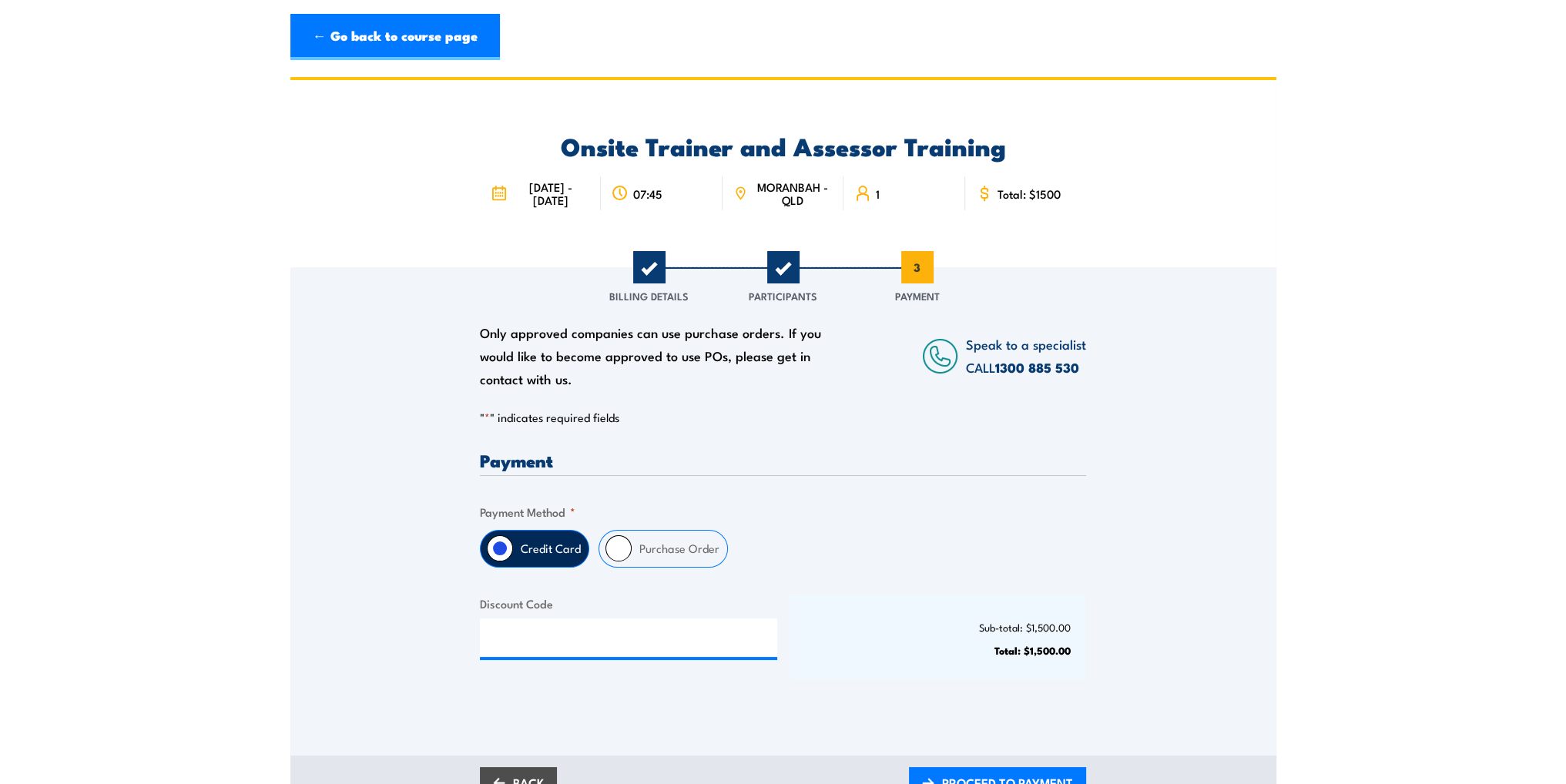
click at [622, 544] on input "Purchase Order" at bounding box center [618, 548] width 26 height 26
radio input "true"
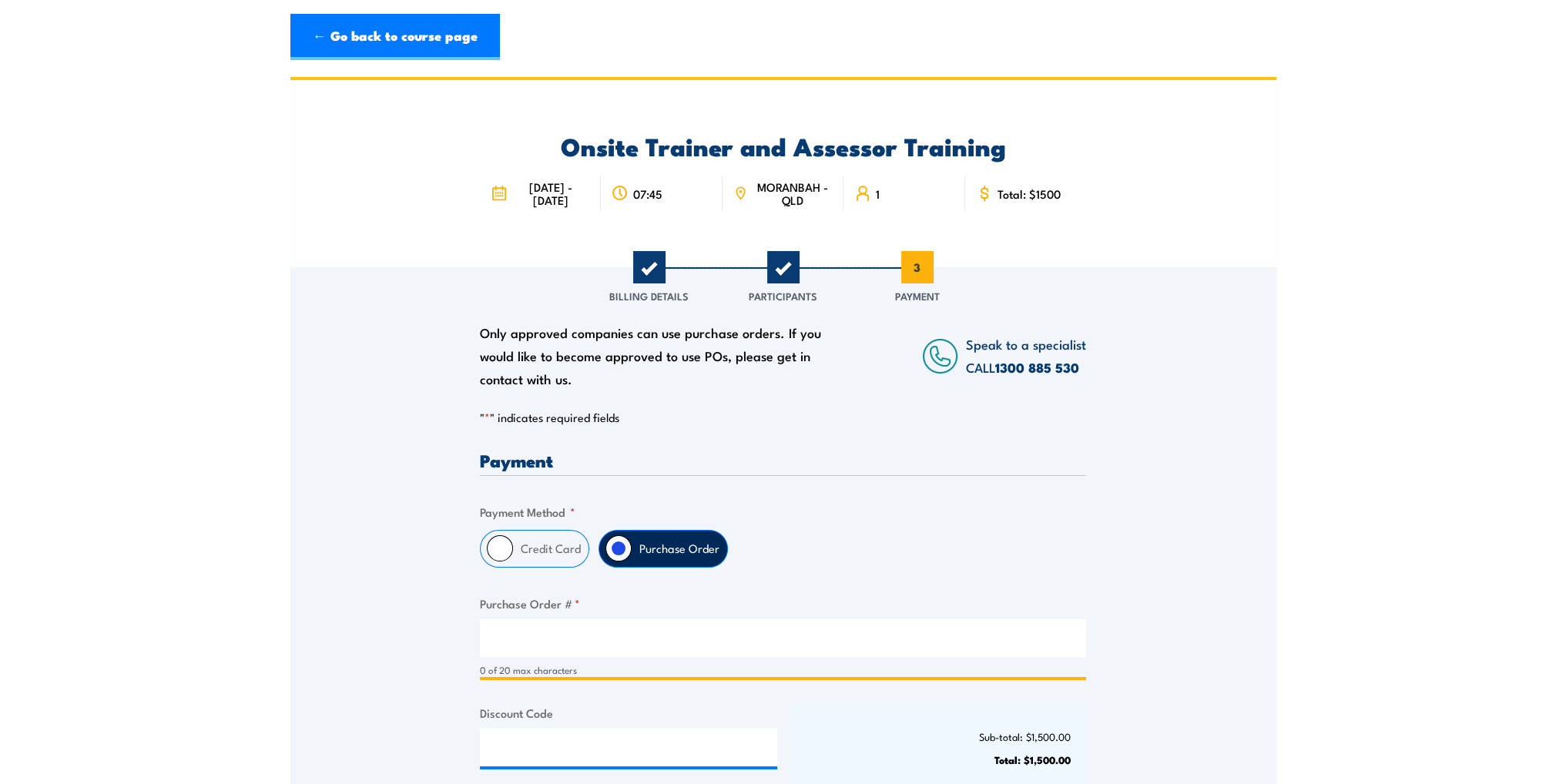
click at [577, 639] on input "Purchase Order # *" at bounding box center [783, 638] width 606 height 39
click at [577, 625] on input "Purchase Order # *" at bounding box center [783, 638] width 606 height 39
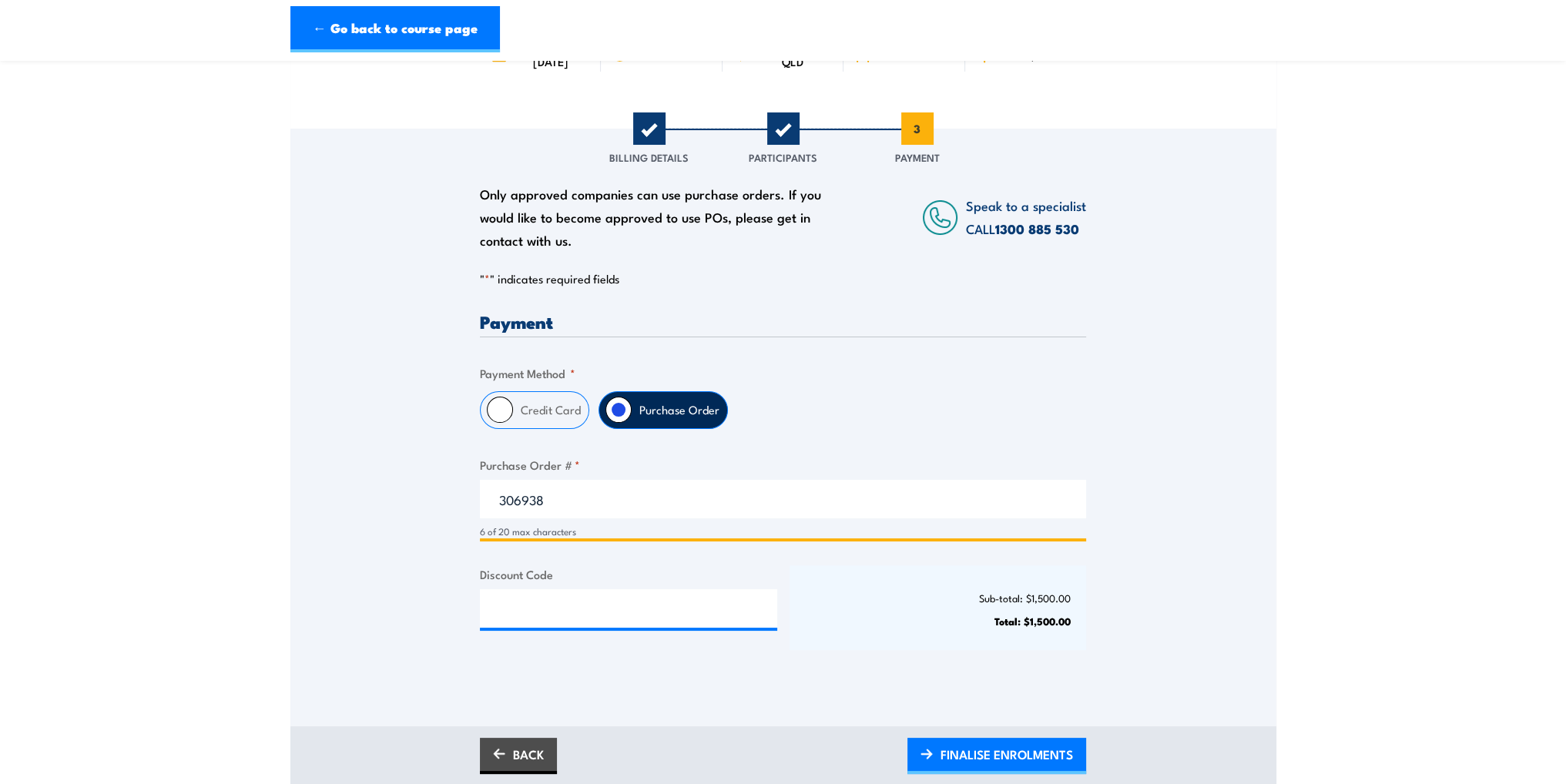
scroll to position [308, 0]
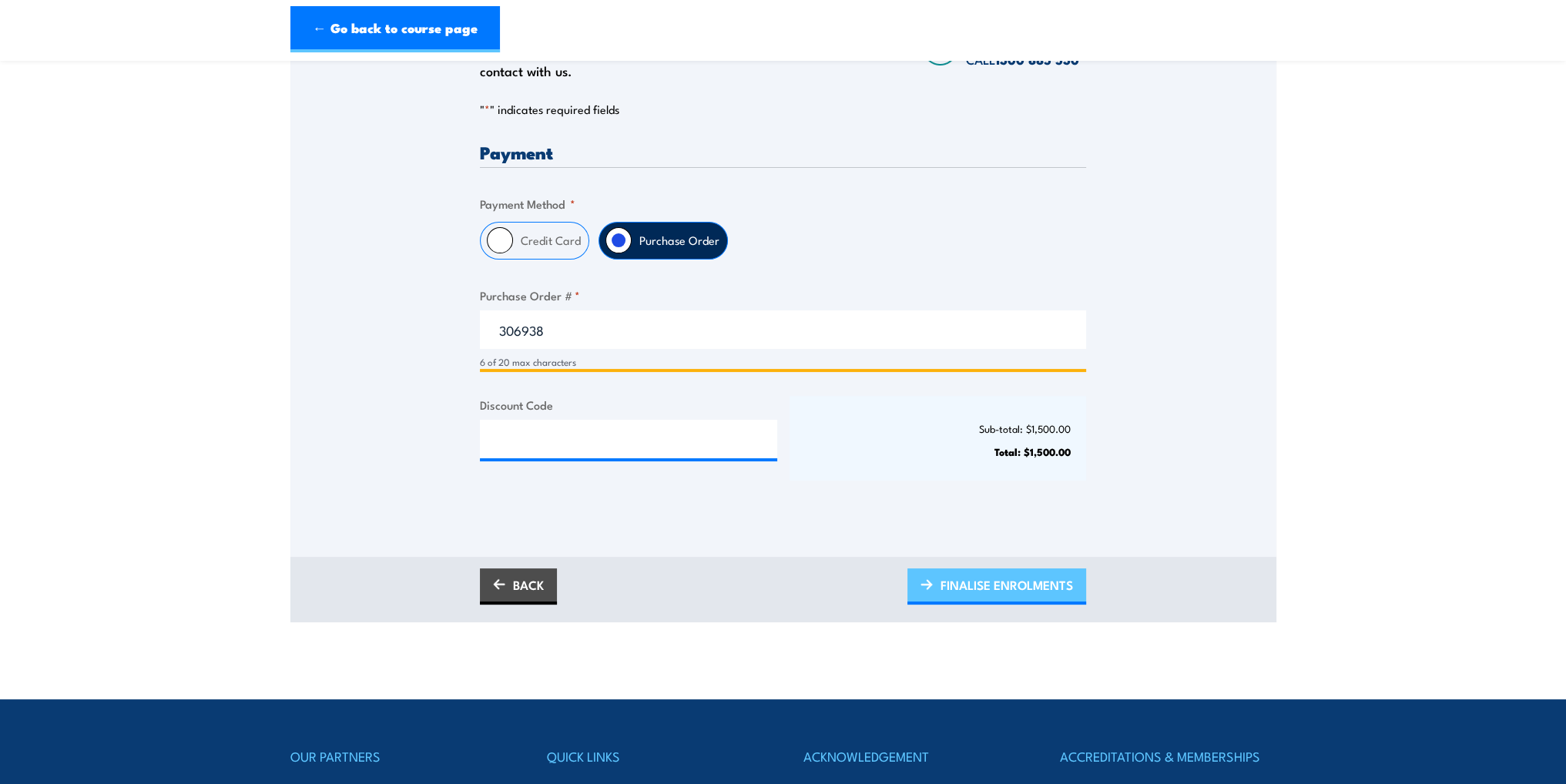
type input "306938"
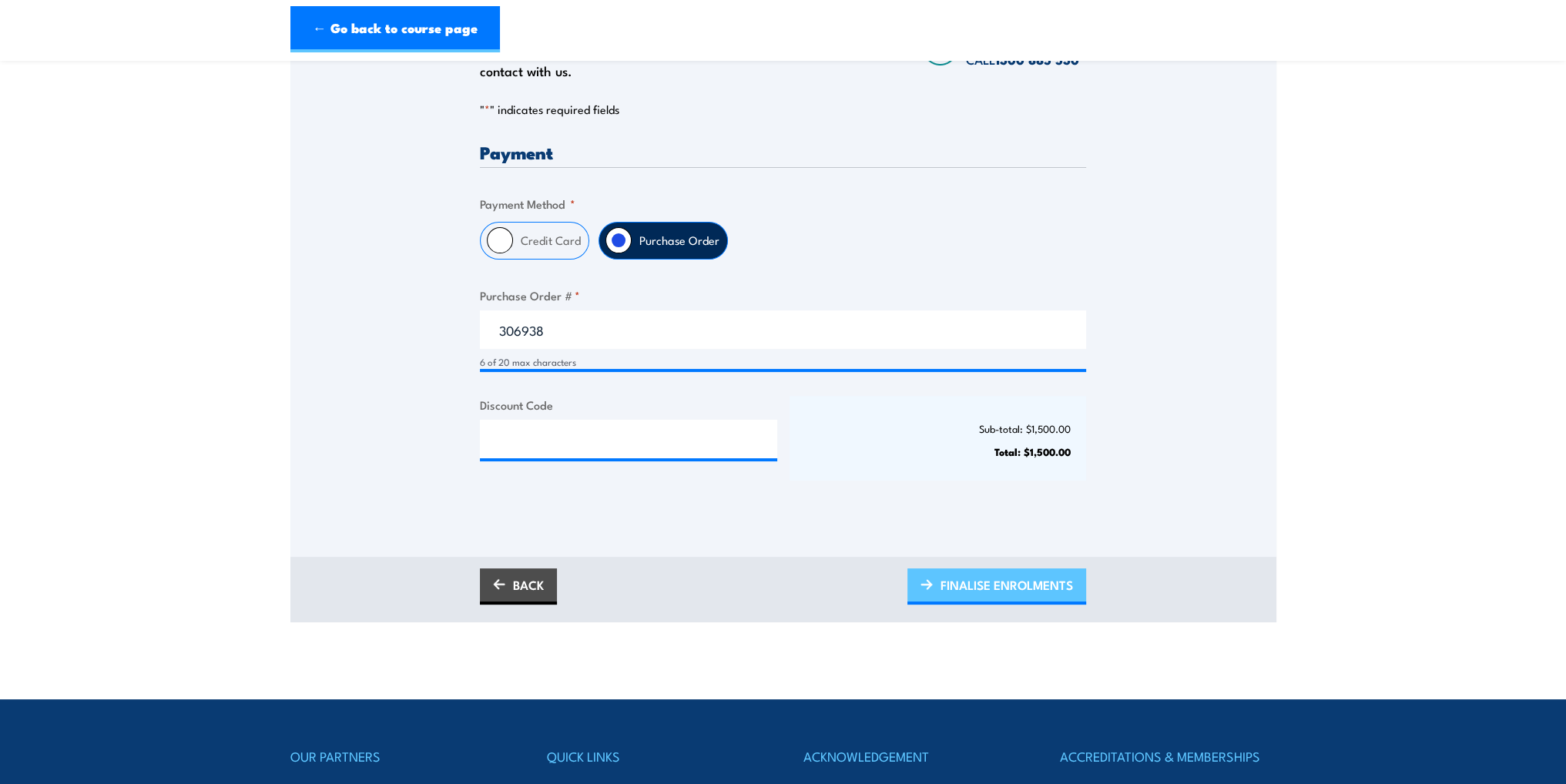
click at [1017, 586] on span "FINALISE ENROLMENTS" at bounding box center [1007, 585] width 133 height 41
